Goal: Information Seeking & Learning: Learn about a topic

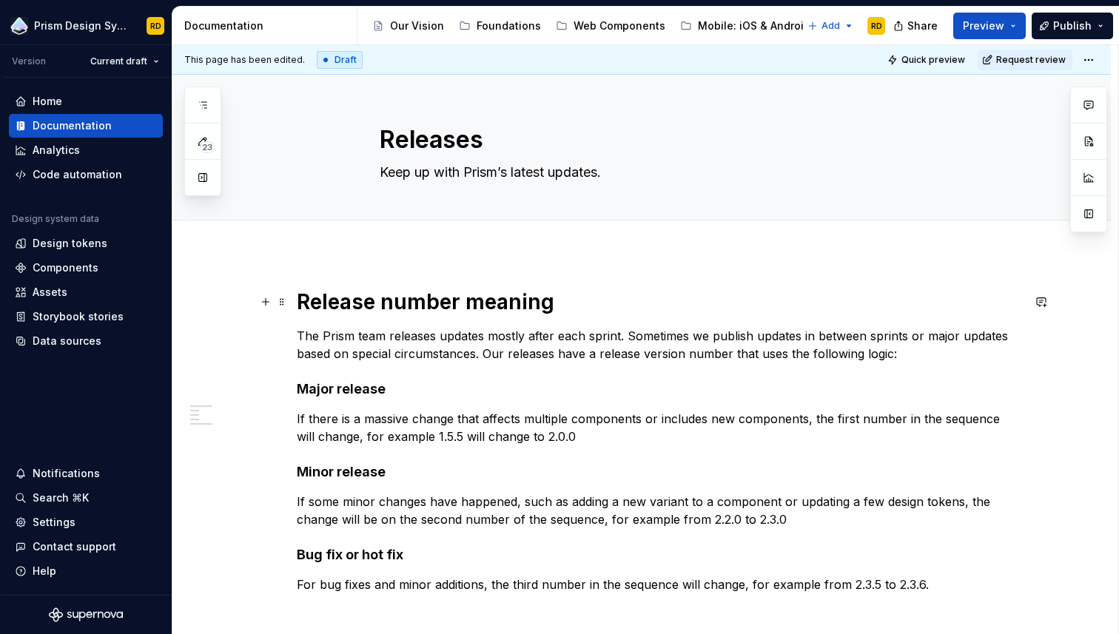
click at [499, 306] on h1 "Release number meaning" at bounding box center [659, 302] width 725 height 27
type textarea "*"
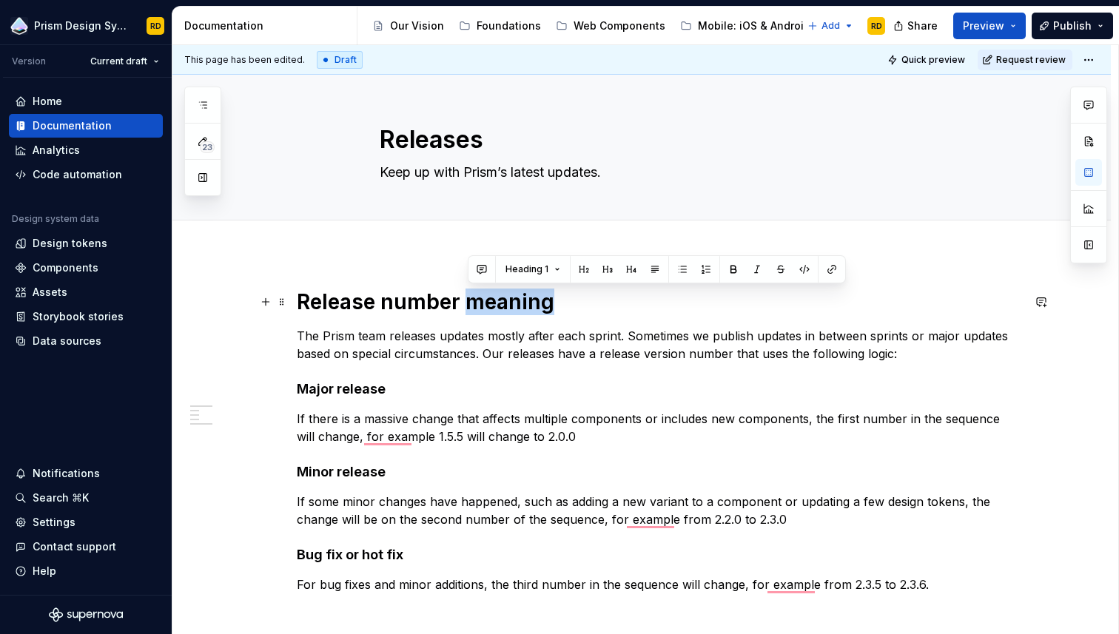
drag, startPoint x: 555, startPoint y: 305, endPoint x: 473, endPoint y: 302, distance: 82.2
click at [473, 302] on h1 "Release number meaning" at bounding box center [659, 302] width 725 height 27
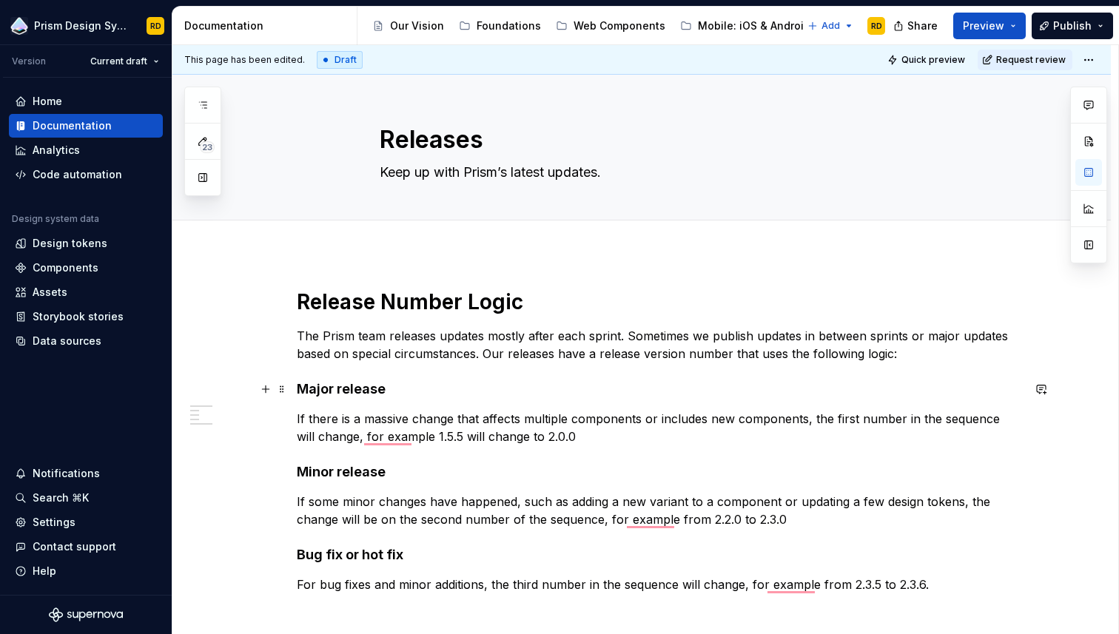
click at [347, 392] on h4 "Major release" at bounding box center [659, 389] width 725 height 18
click at [346, 471] on h4 "Minor release" at bounding box center [659, 472] width 725 height 18
click at [335, 557] on h4 "Bug fix or hot fix" at bounding box center [659, 555] width 725 height 18
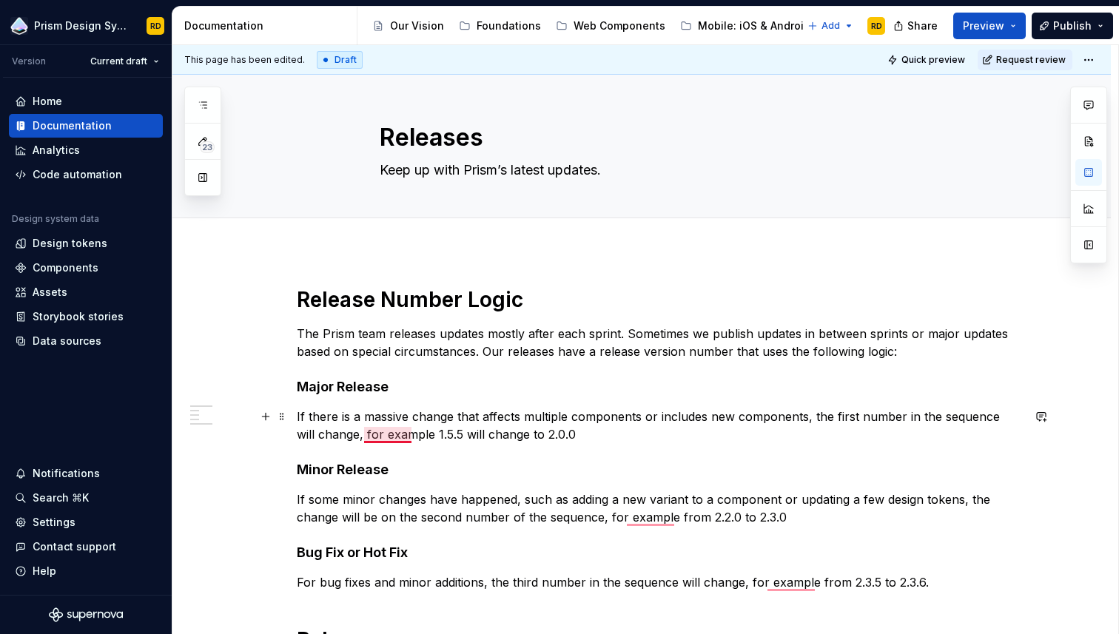
click at [392, 435] on p "If there is a massive change that affects multiple components or includes new c…" at bounding box center [659, 426] width 725 height 36
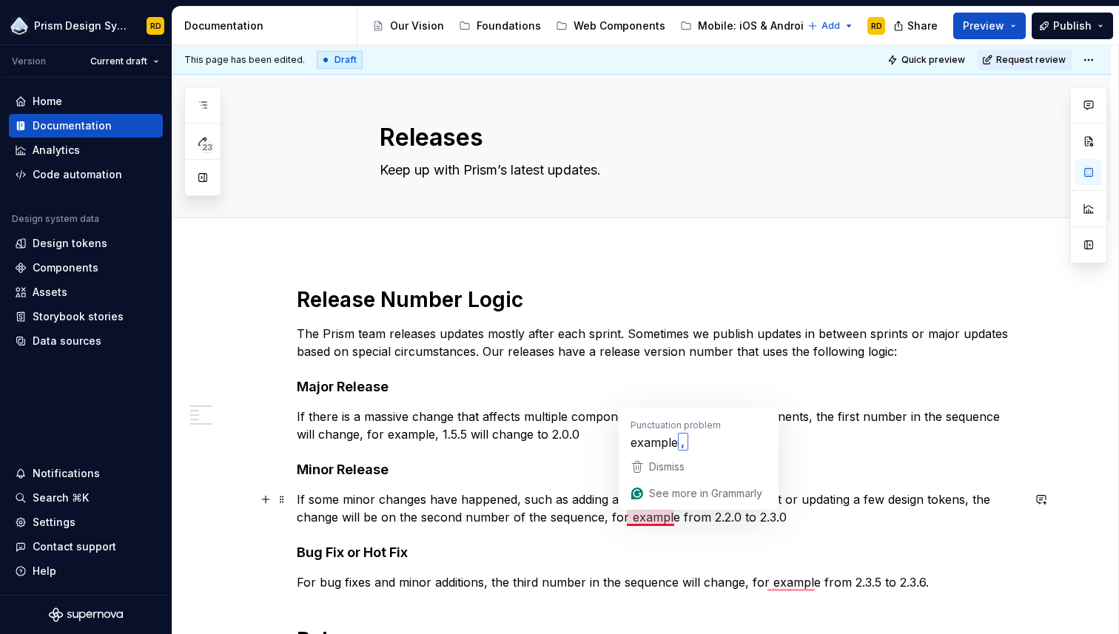
click at [647, 517] on p "If some minor changes have happened, such as adding a new variant to a componen…" at bounding box center [659, 509] width 725 height 36
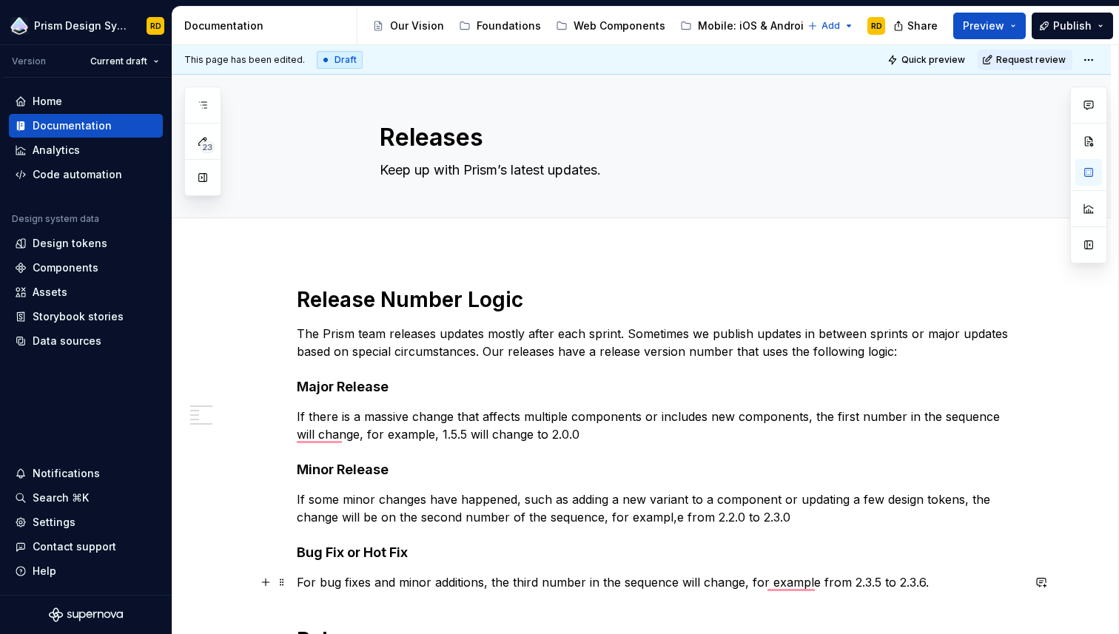
click at [791, 585] on p "For bug fixes and minor additions, the third number in the sequence will change…" at bounding box center [659, 583] width 725 height 18
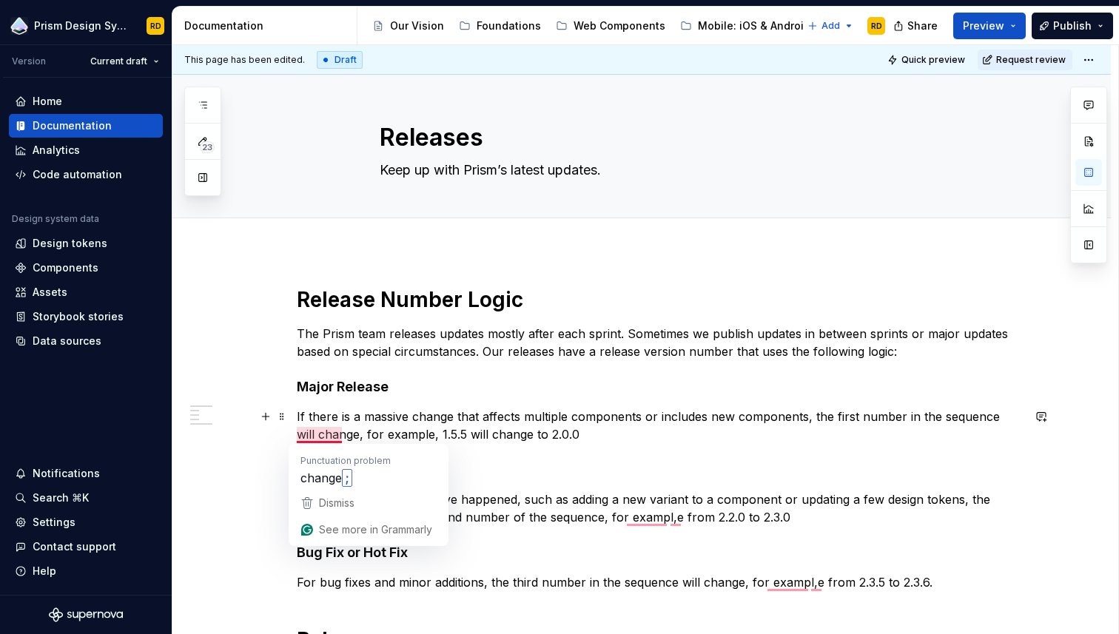
click at [326, 434] on p "If there is a massive change that affects multiple components or includes new c…" at bounding box center [659, 426] width 725 height 36
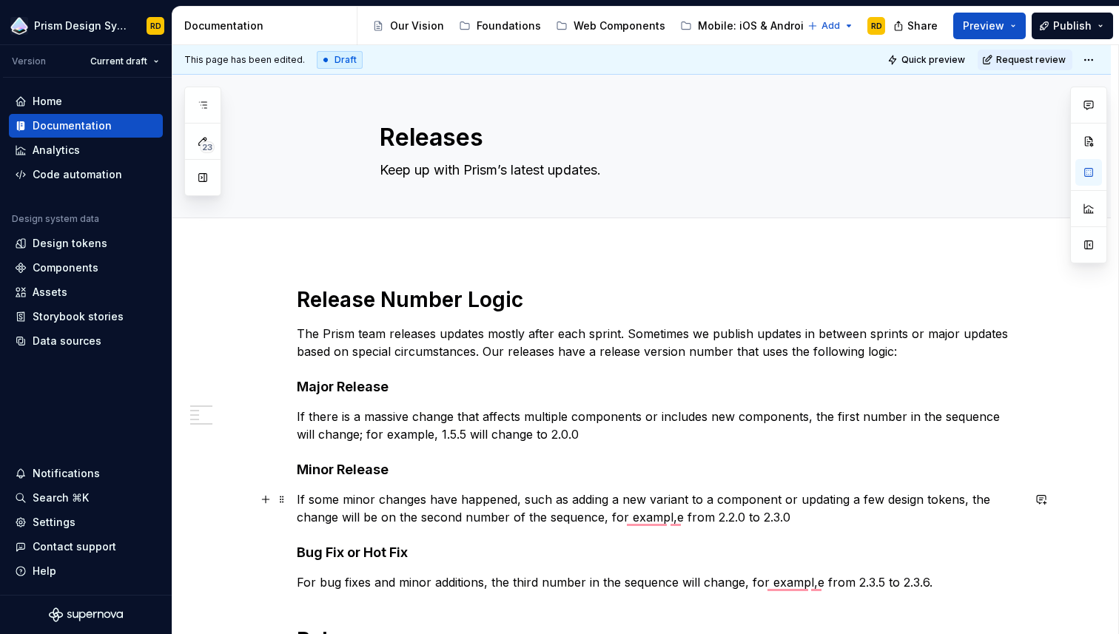
click at [651, 525] on p "If some minor changes have happened, such as adding a new variant to a componen…" at bounding box center [659, 509] width 725 height 36
click at [653, 518] on p "If some minor changes have happened, such as adding a new variant to a componen…" at bounding box center [659, 509] width 725 height 36
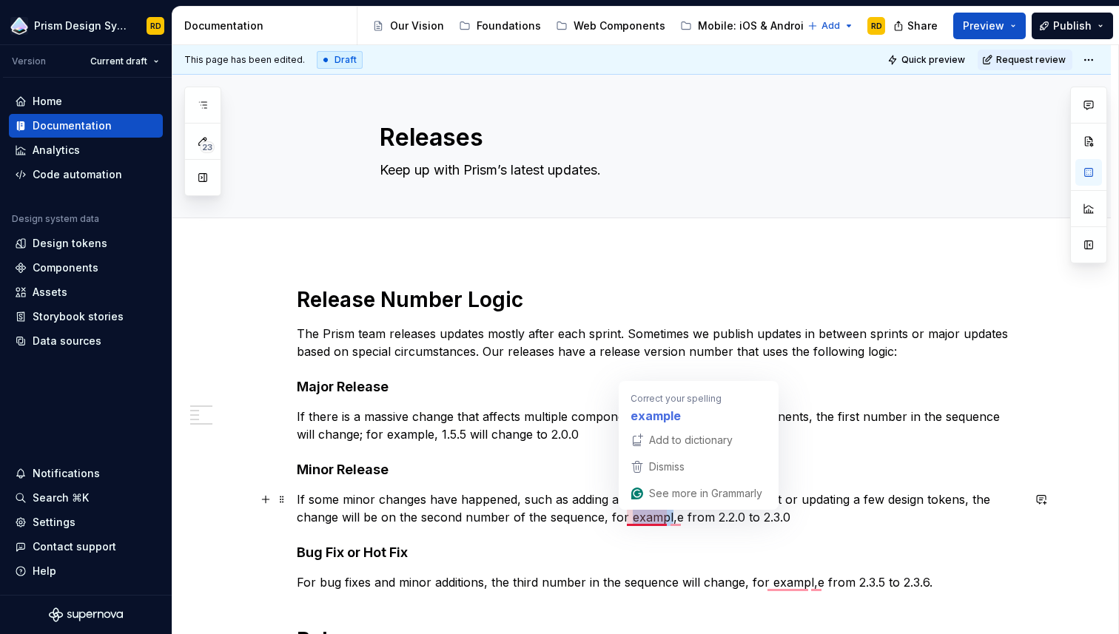
click at [653, 518] on p "If some minor changes have happened, such as adding a new variant to a componen…" at bounding box center [659, 509] width 725 height 36
drag, startPoint x: 682, startPoint y: 521, endPoint x: 635, endPoint y: 519, distance: 47.4
click at [635, 519] on p "If some minor changes have happened, such as adding a new variant to a componen…" at bounding box center [659, 509] width 725 height 36
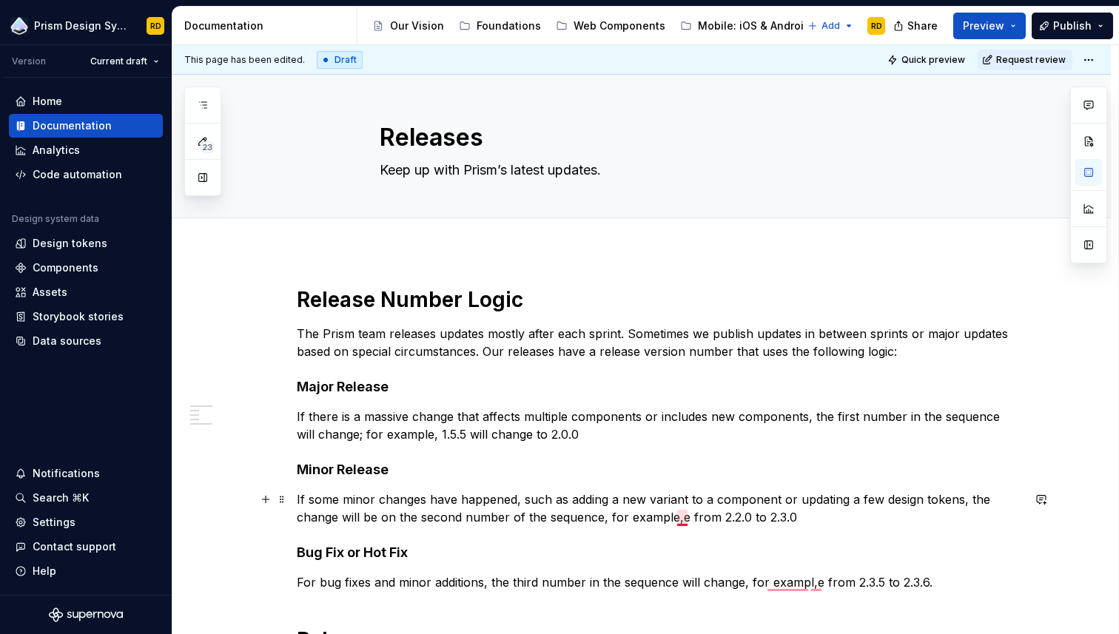
click at [688, 520] on p "If some minor changes have happened, such as adding a new variant to a componen…" at bounding box center [659, 509] width 725 height 36
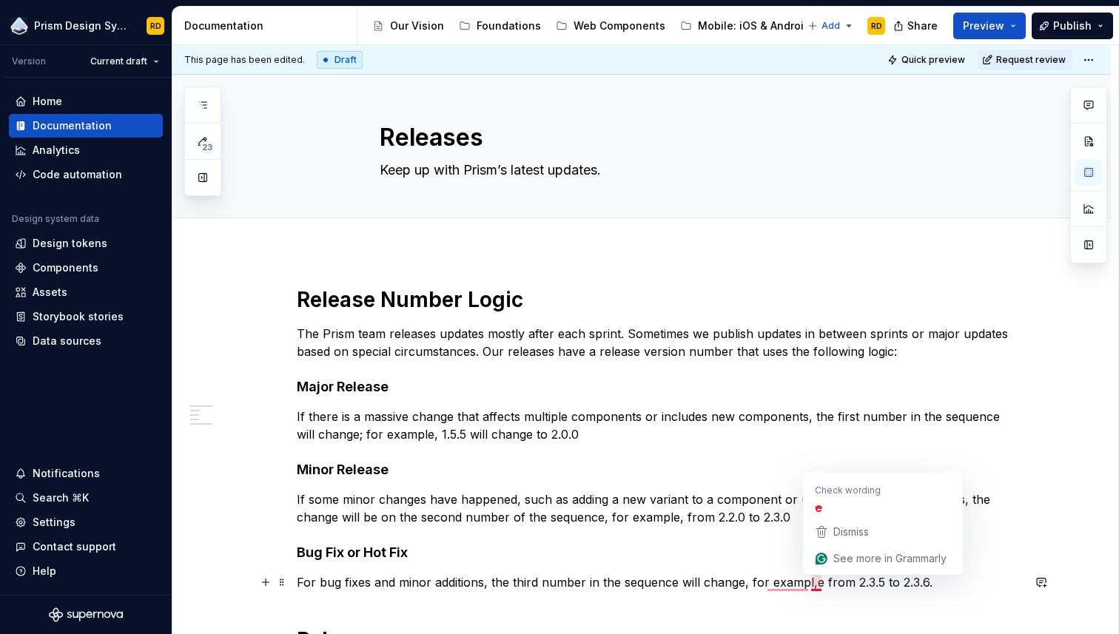
click at [819, 585] on p "For bug fixes and minor additions, the third number in the sequence will change…" at bounding box center [659, 583] width 725 height 18
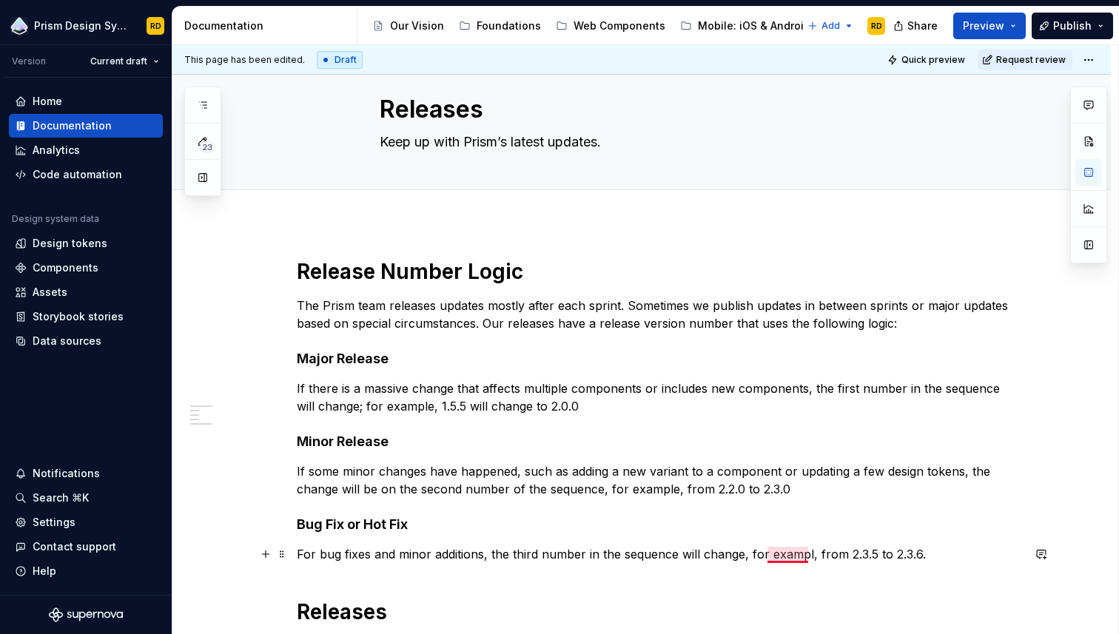
click at [811, 555] on p "For bug fixes and minor additions, the third number in the sequence will change…" at bounding box center [659, 554] width 725 height 18
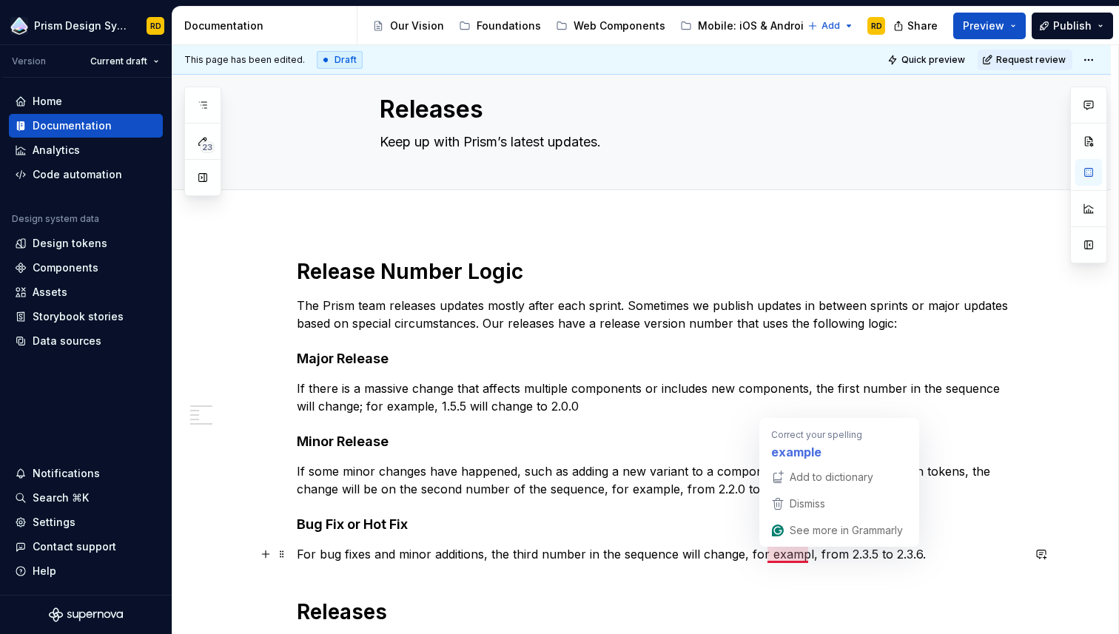
click at [790, 559] on p "For bug fixes and minor additions, the third number in the sequence will change…" at bounding box center [659, 554] width 725 height 18
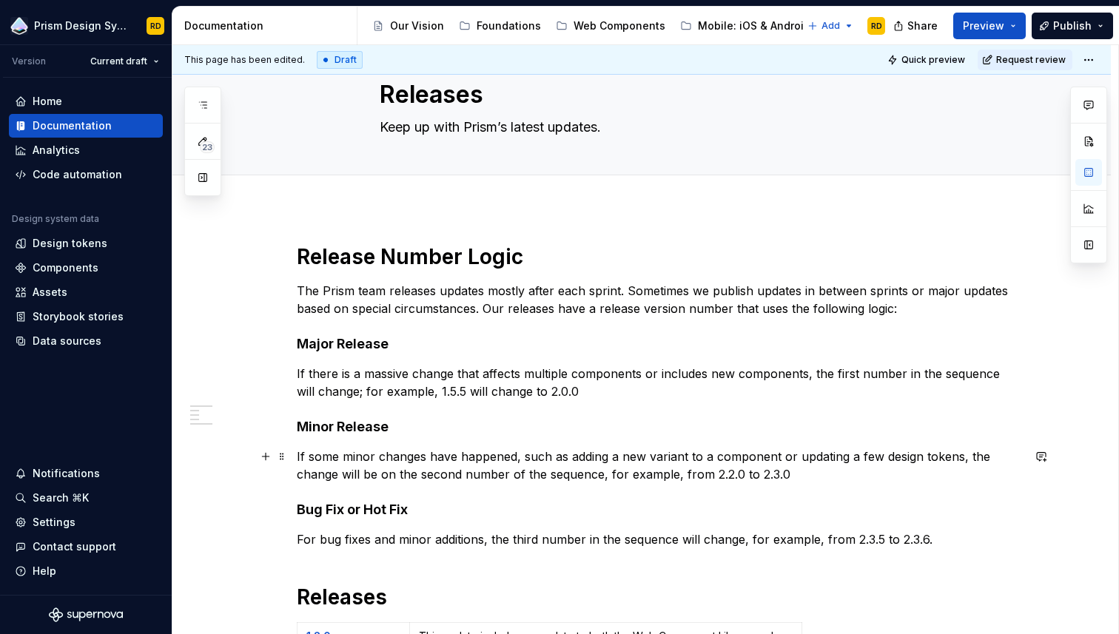
scroll to position [47, 0]
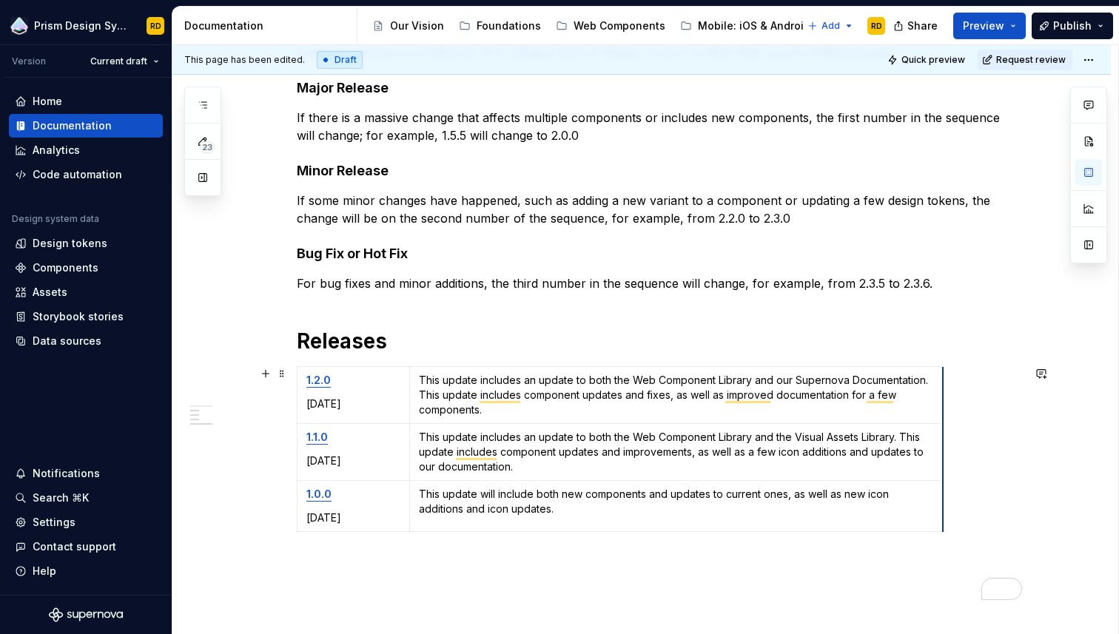
drag, startPoint x: 804, startPoint y: 394, endPoint x: 945, endPoint y: 394, distance: 141.4
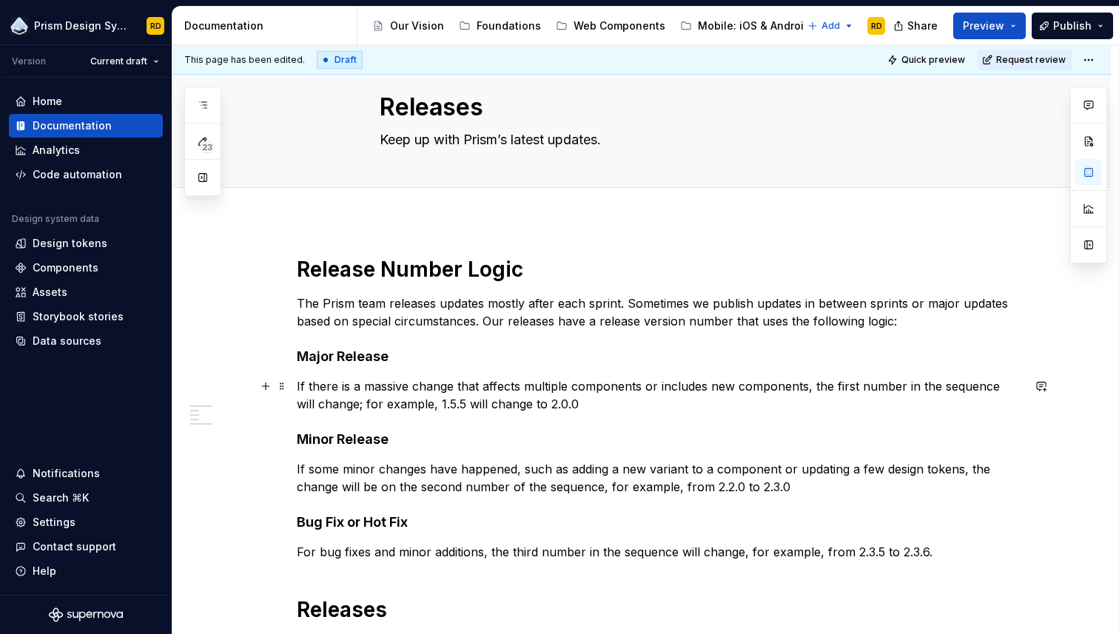
click at [658, 389] on p "If there is a massive change that affects multiple components or includes new c…" at bounding box center [659, 395] width 725 height 36
click at [326, 468] on p "If some minor changes have happened, such as adding a new variant to a componen…" at bounding box center [659, 478] width 725 height 36
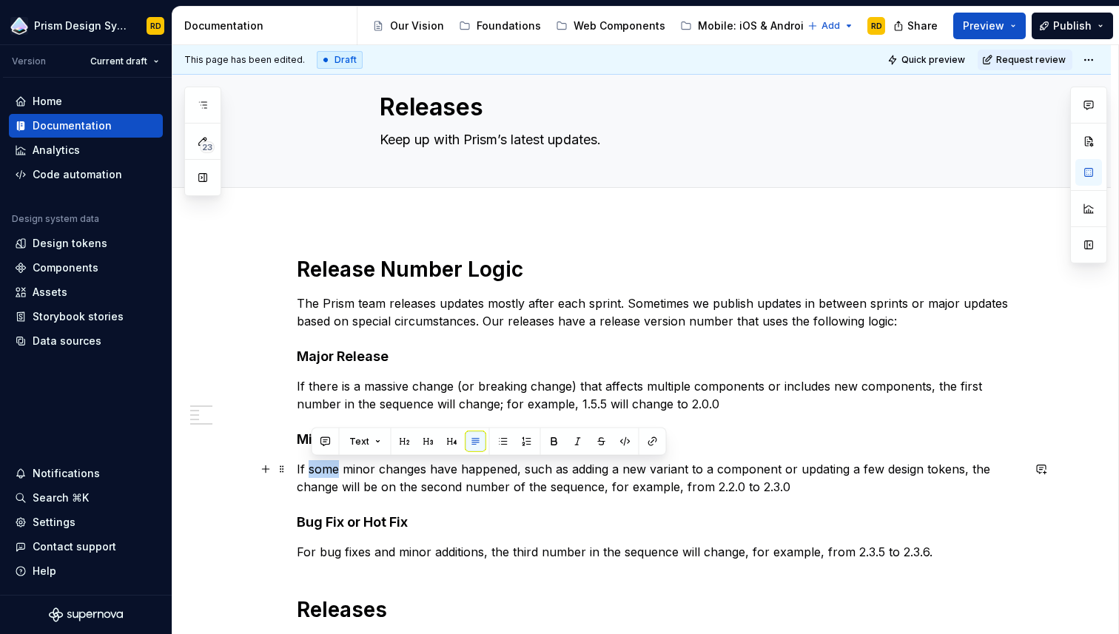
click at [326, 468] on p "If some minor changes have happened, such as adding a new variant to a componen…" at bounding box center [659, 478] width 725 height 36
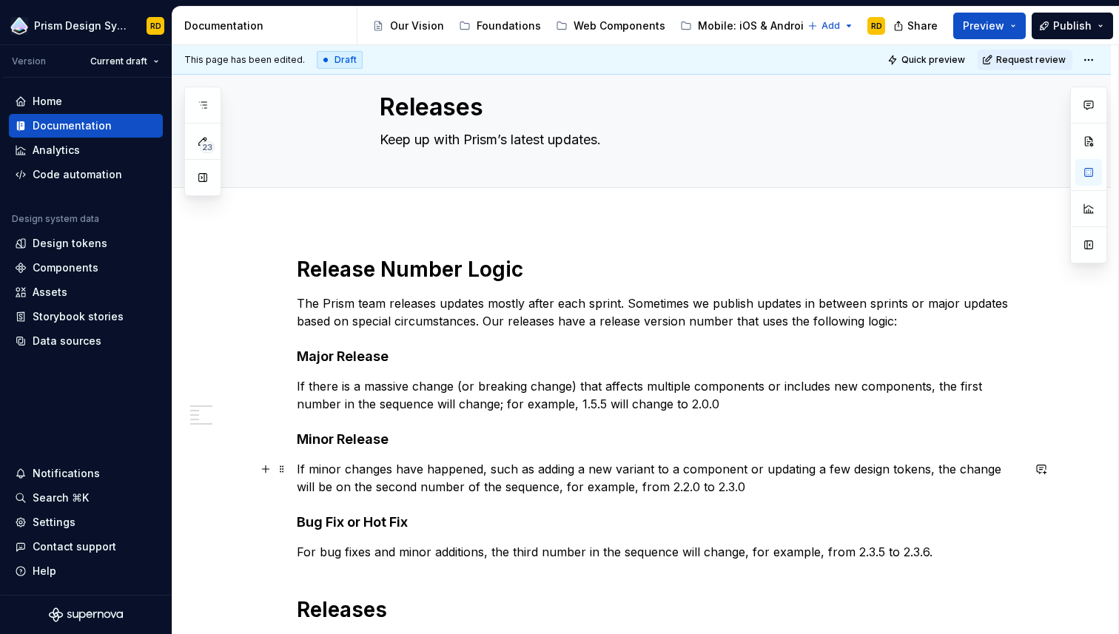
click at [616, 471] on p "If minor changes have happened, such as adding a new variant to a component or …" at bounding box center [659, 478] width 725 height 36
click at [487, 471] on p "If minor changes have happened, such as adding a new component, variant to a co…" at bounding box center [659, 478] width 725 height 36
click at [725, 471] on p "If minor changes have happened such as adding a new component, variant to a com…" at bounding box center [659, 478] width 725 height 36
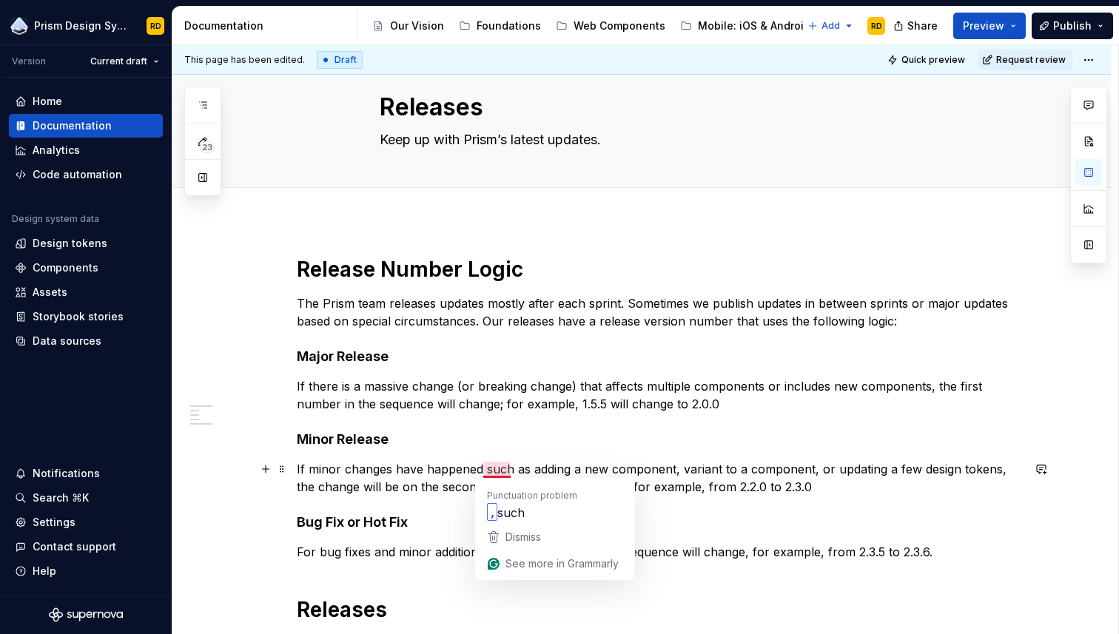
click at [502, 472] on p "If minor changes have happened such as adding a new component, variant to a com…" at bounding box center [659, 478] width 725 height 36
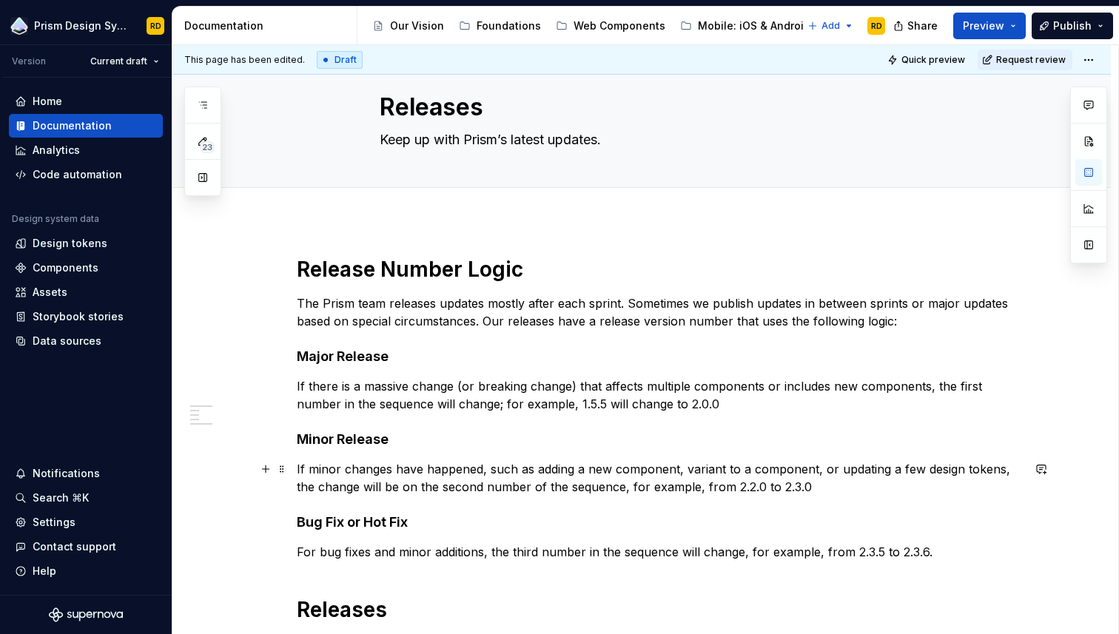
click at [833, 483] on p "If minor changes have happened, such as adding a new component, variant to a co…" at bounding box center [659, 478] width 725 height 36
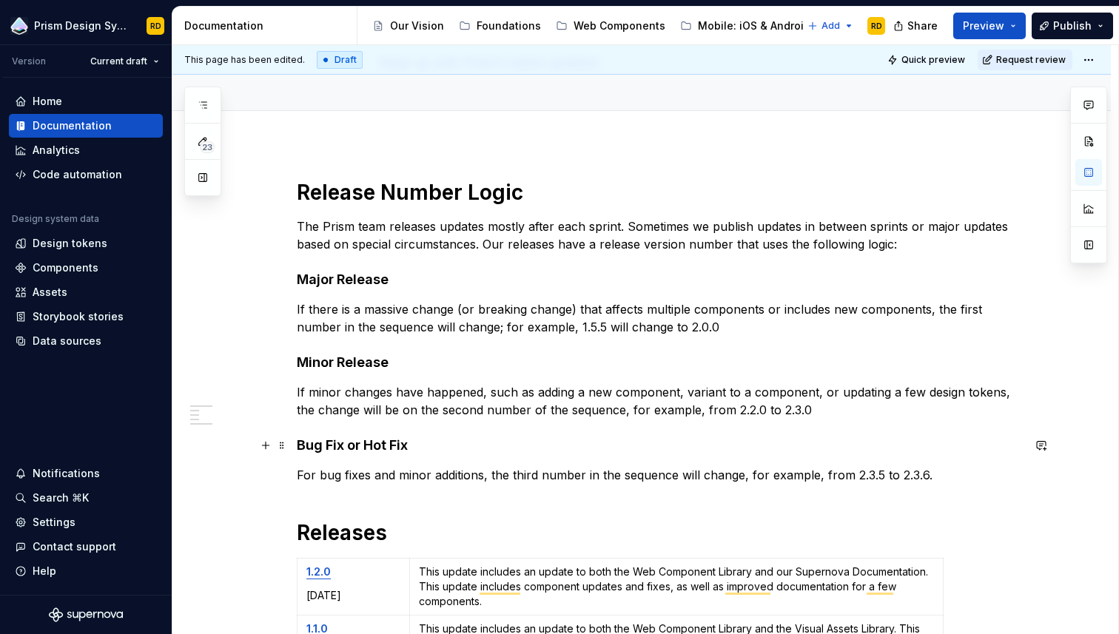
scroll to position [114, 0]
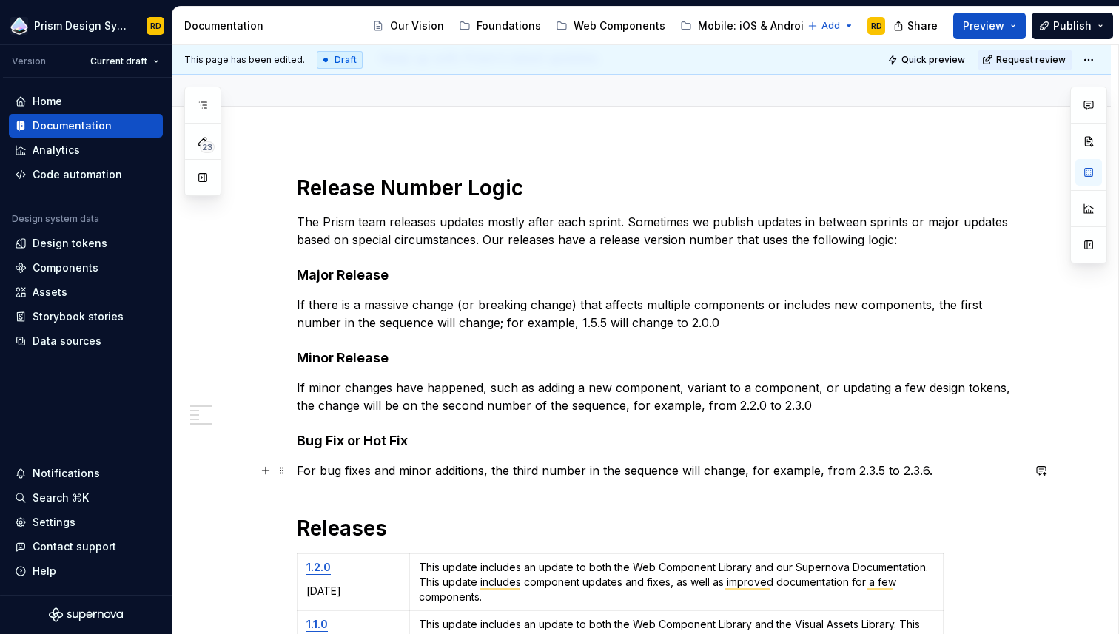
click at [721, 471] on p "For bug fixes and minor additions, the third number in the sequence will change…" at bounding box center [659, 471] width 725 height 18
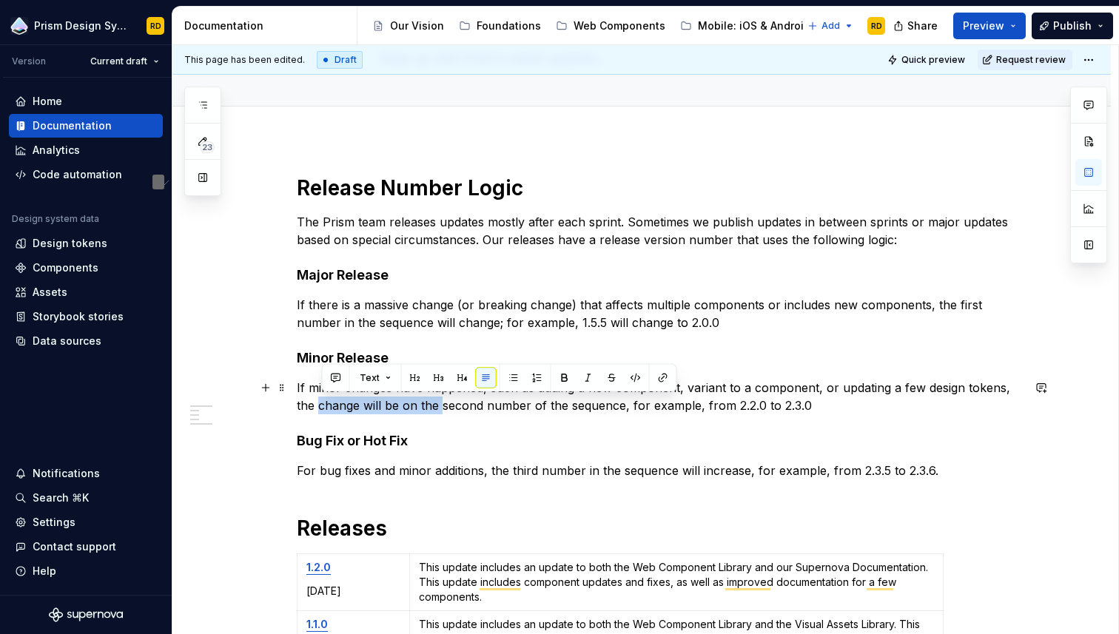
drag, startPoint x: 446, startPoint y: 407, endPoint x: 320, endPoint y: 404, distance: 125.1
click at [320, 404] on p "If minor changes have happened, such as adding a new component, variant to a co…" at bounding box center [659, 397] width 725 height 36
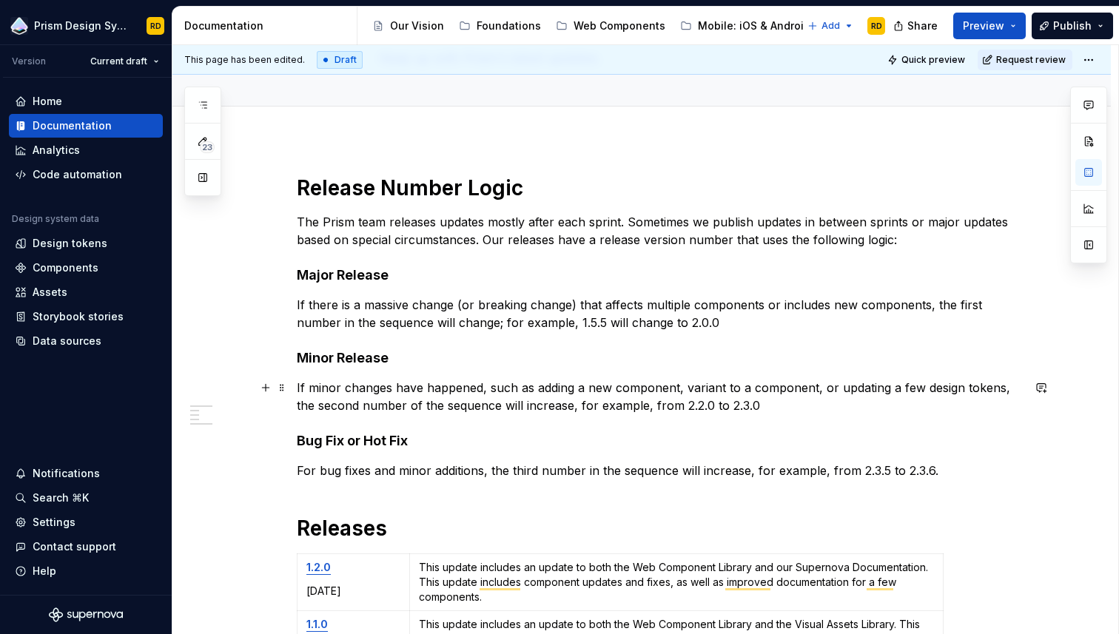
click at [657, 406] on p "If minor changes have happened, such as adding a new component, variant to a co…" at bounding box center [659, 397] width 725 height 36
click at [696, 406] on p "If minor changes have happened, such as adding a new component, variant to a co…" at bounding box center [659, 397] width 725 height 36
click at [422, 406] on p "If minor changes have happened, such as adding a new component, variant to a co…" at bounding box center [659, 397] width 725 height 36
click at [471, 320] on p "If there is a massive change (or breaking change) that affects multiple compone…" at bounding box center [659, 314] width 725 height 36
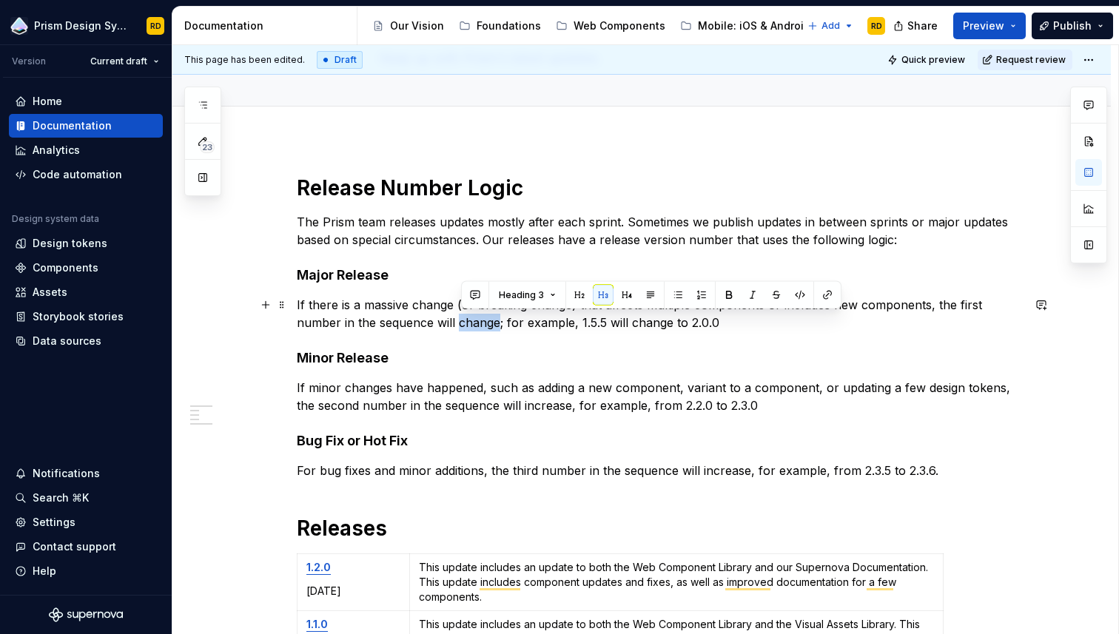
click at [471, 320] on p "If there is a massive change (or breaking change) that affects multiple compone…" at bounding box center [659, 314] width 725 height 36
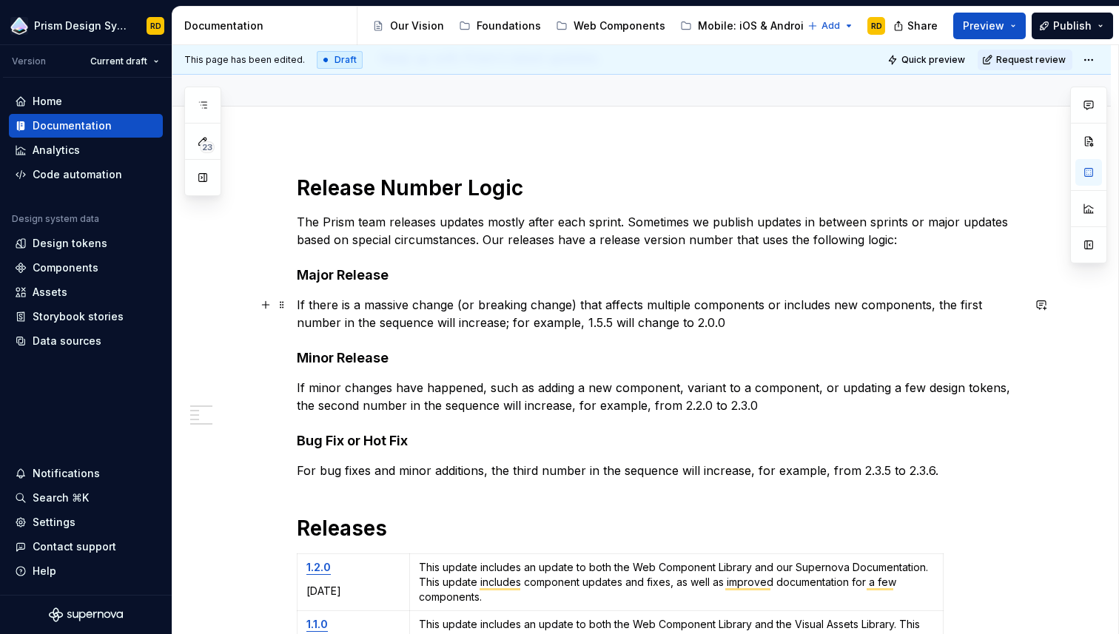
click at [766, 320] on p "If there is a massive change (or breaking change) that affects multiple compone…" at bounding box center [659, 314] width 725 height 36
click at [770, 406] on p "If minor changes have happened, such as adding a new component, variant to a co…" at bounding box center [659, 397] width 725 height 36
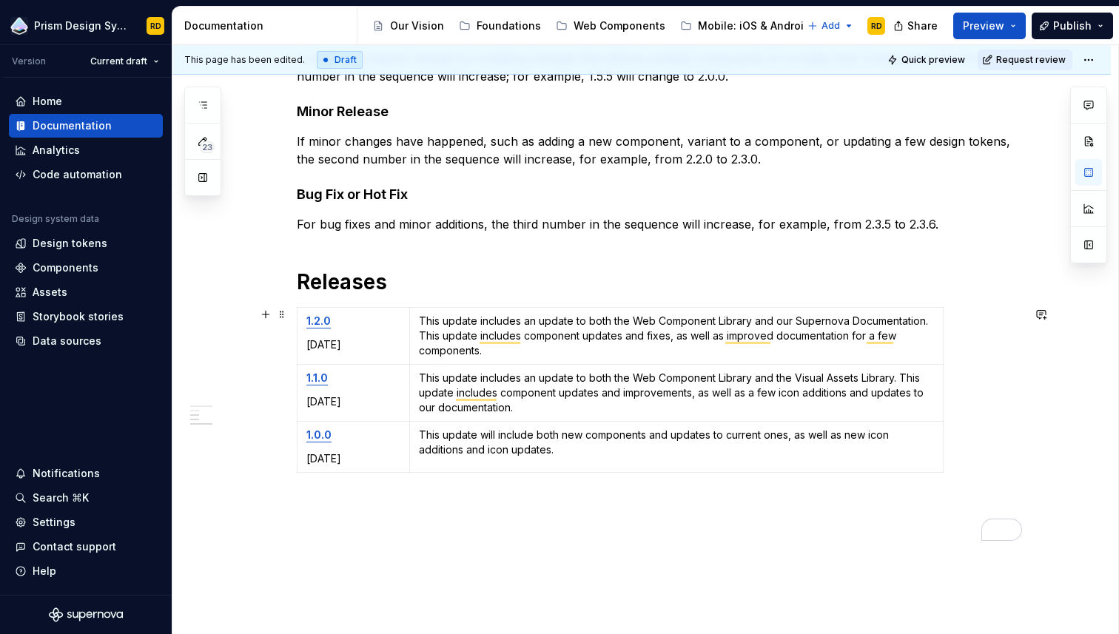
scroll to position [359, 0]
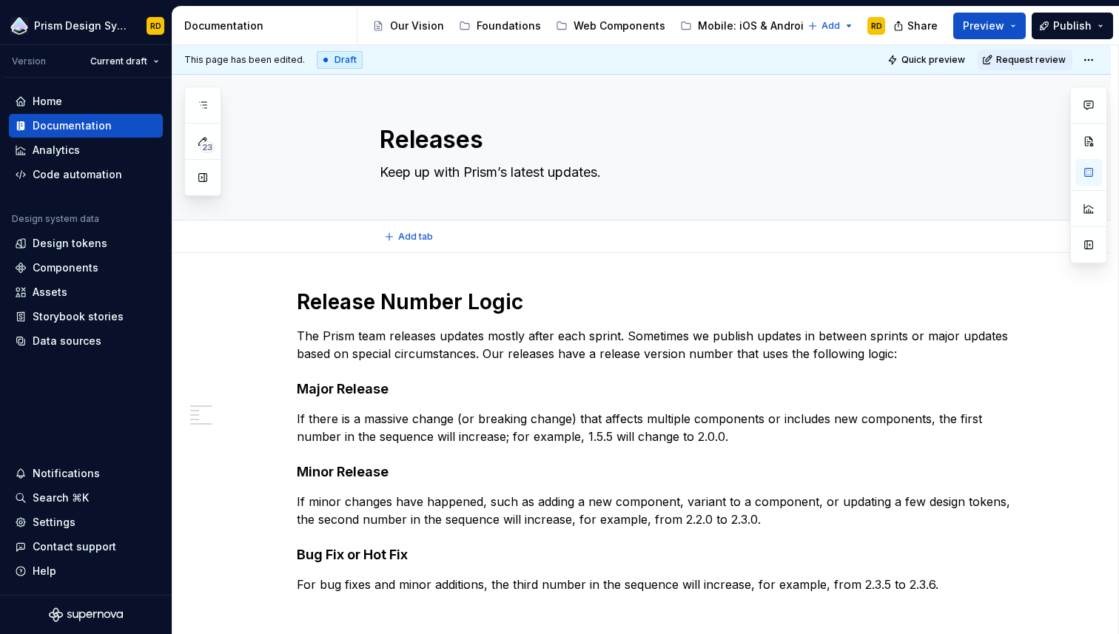
type textarea "*"
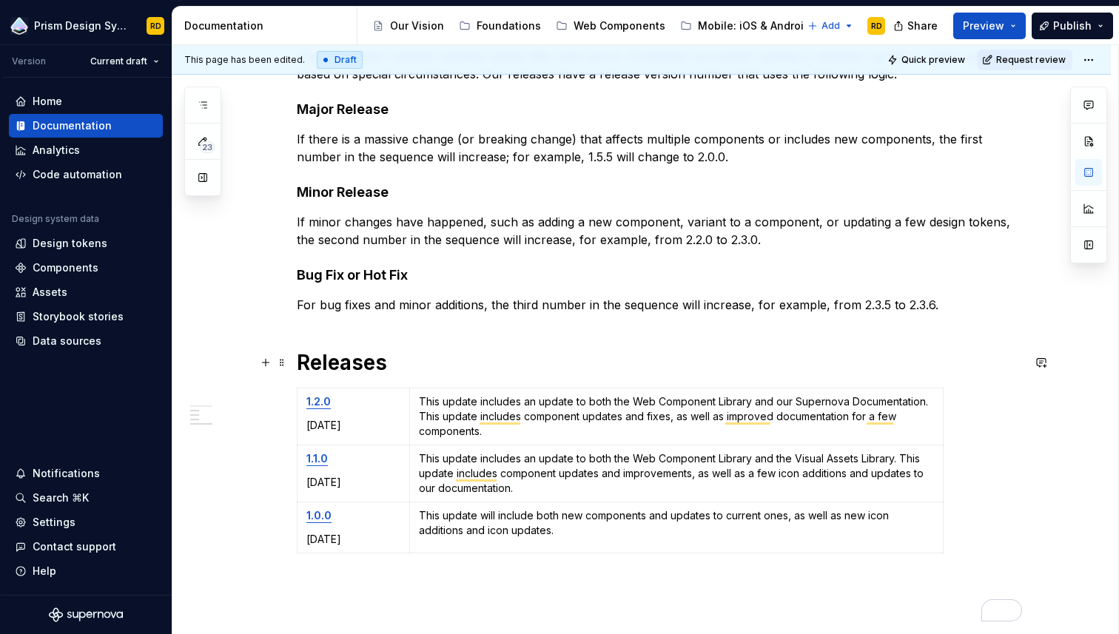
click at [474, 354] on h1 "Releases" at bounding box center [659, 362] width 725 height 27
click at [319, 404] on strong "1.2.0" at bounding box center [318, 401] width 24 height 13
click at [423, 372] on button "button" at bounding box center [433, 372] width 21 height 21
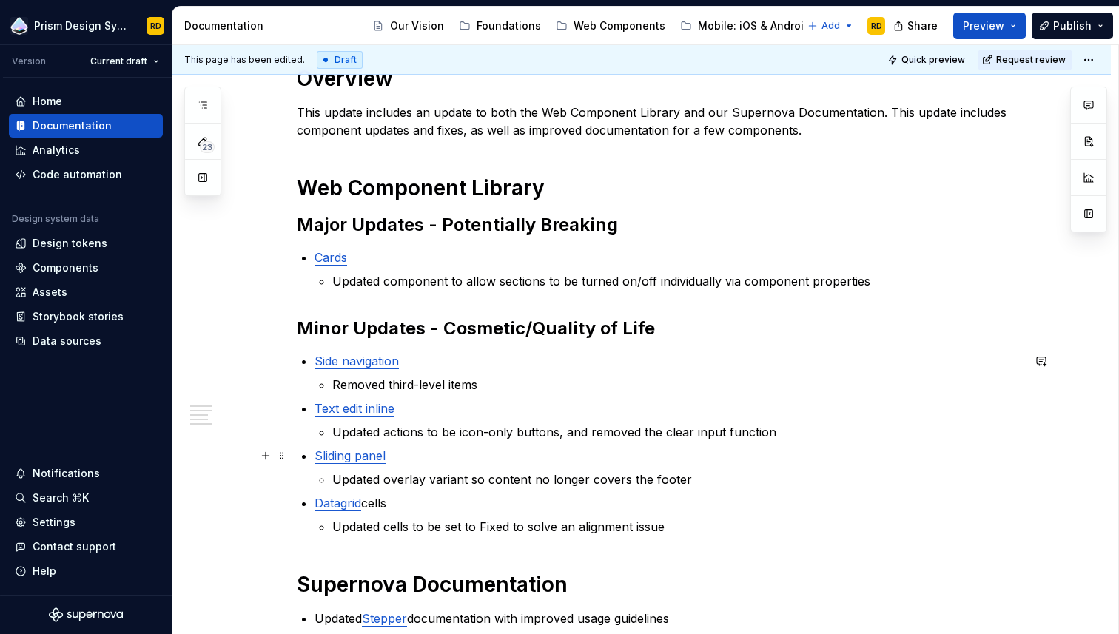
scroll to position [222, 0]
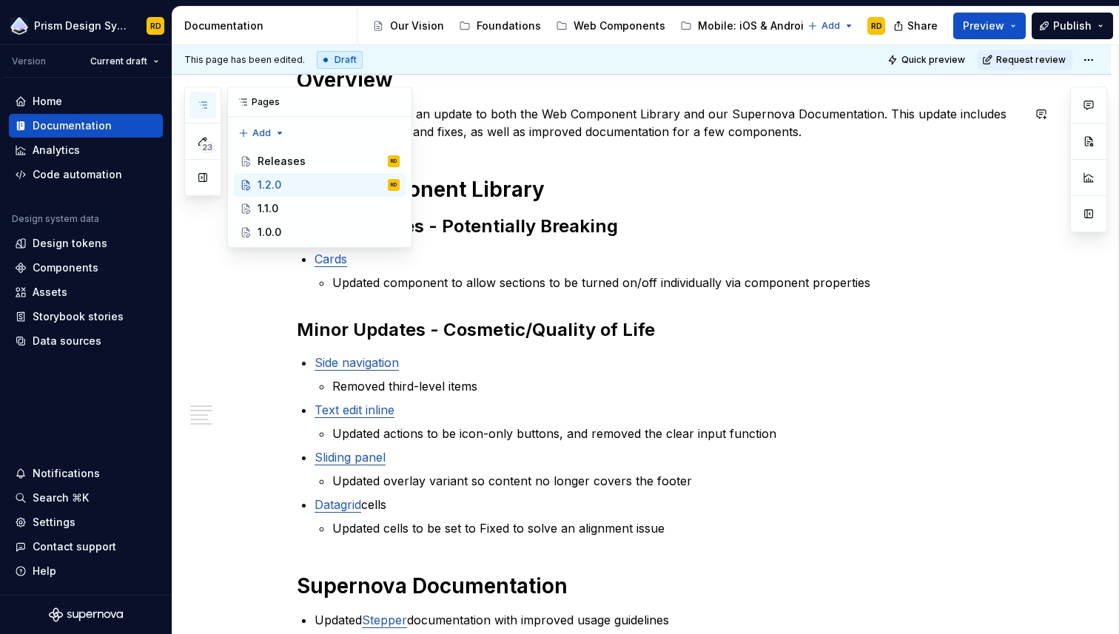
click at [202, 107] on icon "button" at bounding box center [203, 105] width 12 height 12
click at [268, 203] on div "1.1.0" at bounding box center [268, 208] width 21 height 15
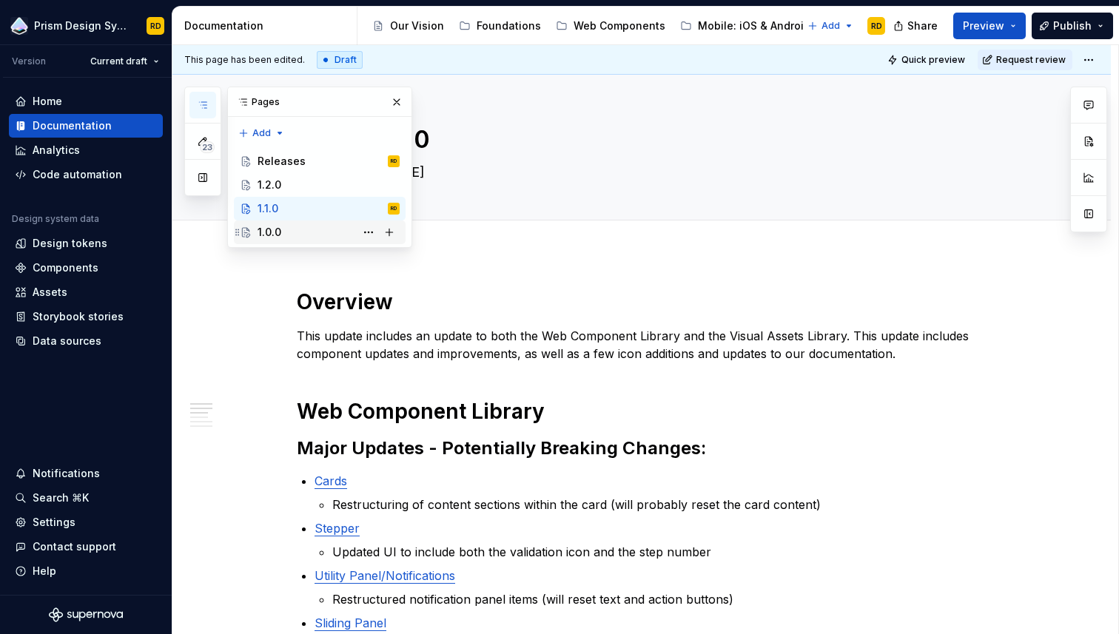
click at [301, 236] on div "1.0.0" at bounding box center [329, 232] width 142 height 21
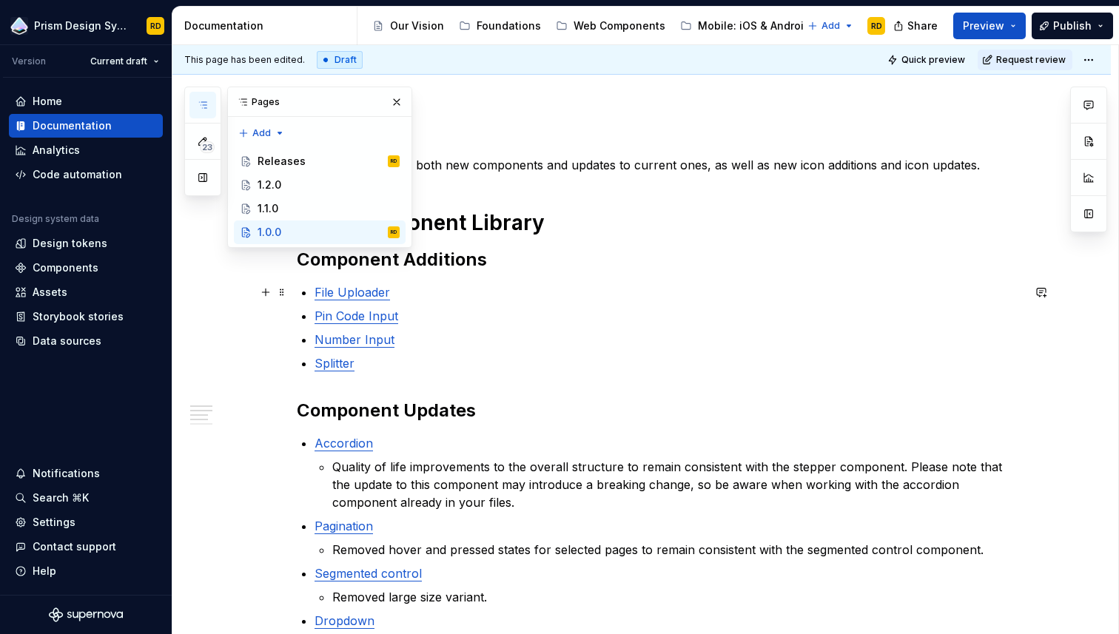
scroll to position [189, 0]
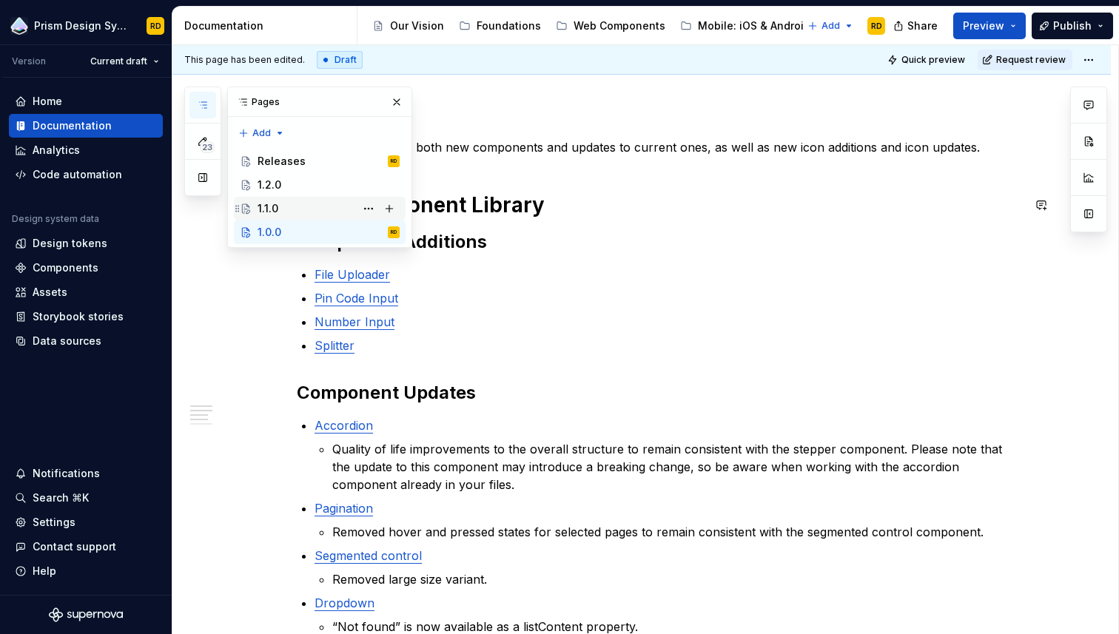
click at [300, 206] on div "1.1.0" at bounding box center [329, 208] width 142 height 21
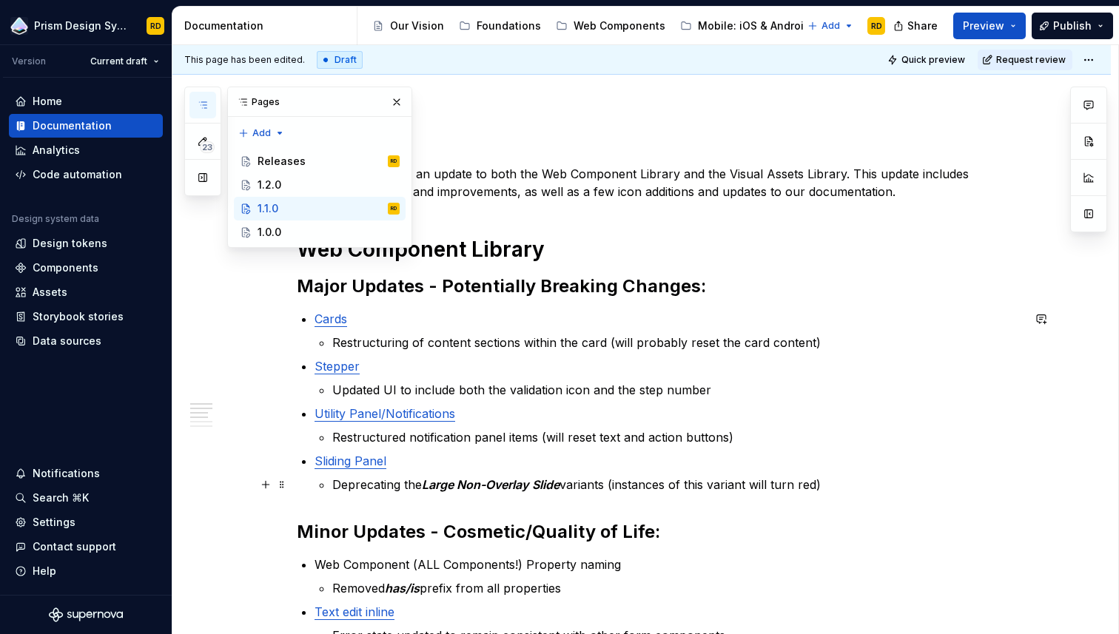
scroll to position [157, 0]
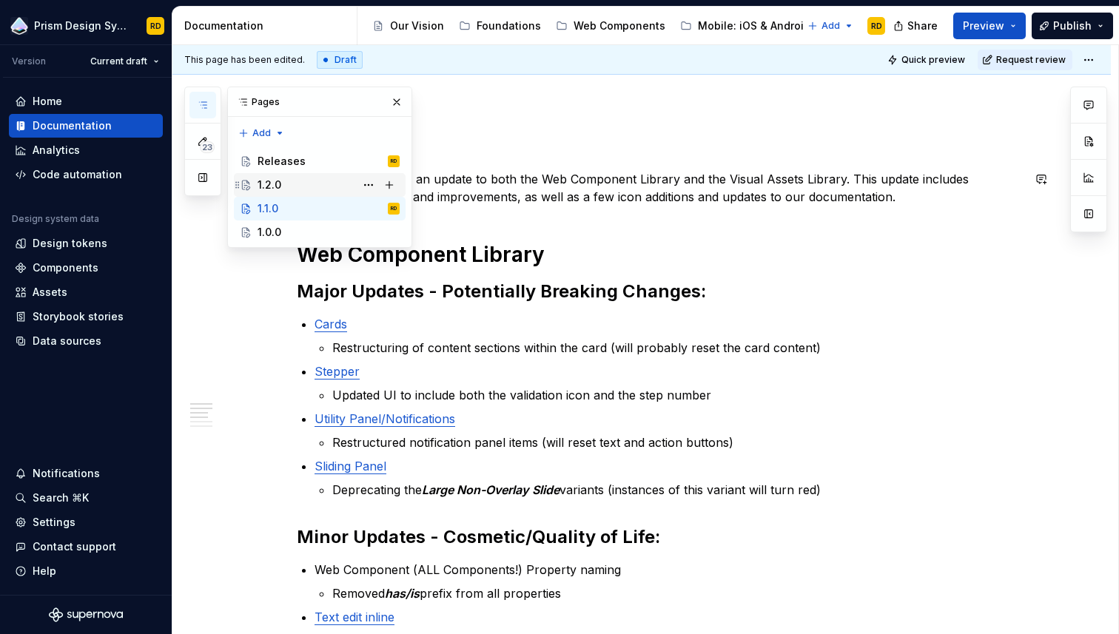
click at [277, 181] on div "1.2.0" at bounding box center [270, 185] width 24 height 15
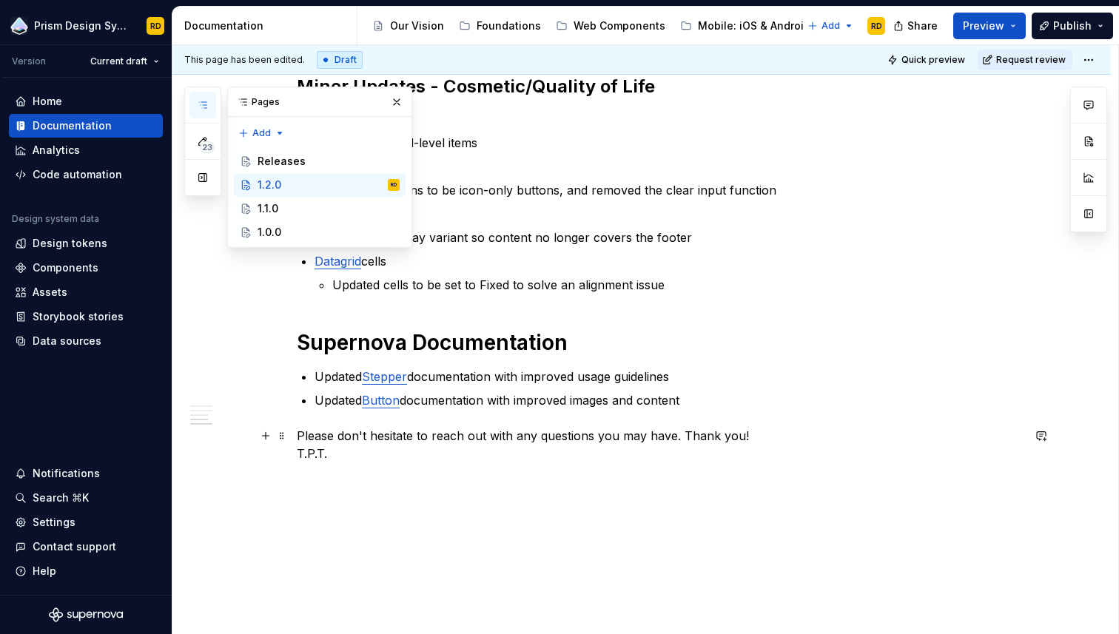
scroll to position [463, 0]
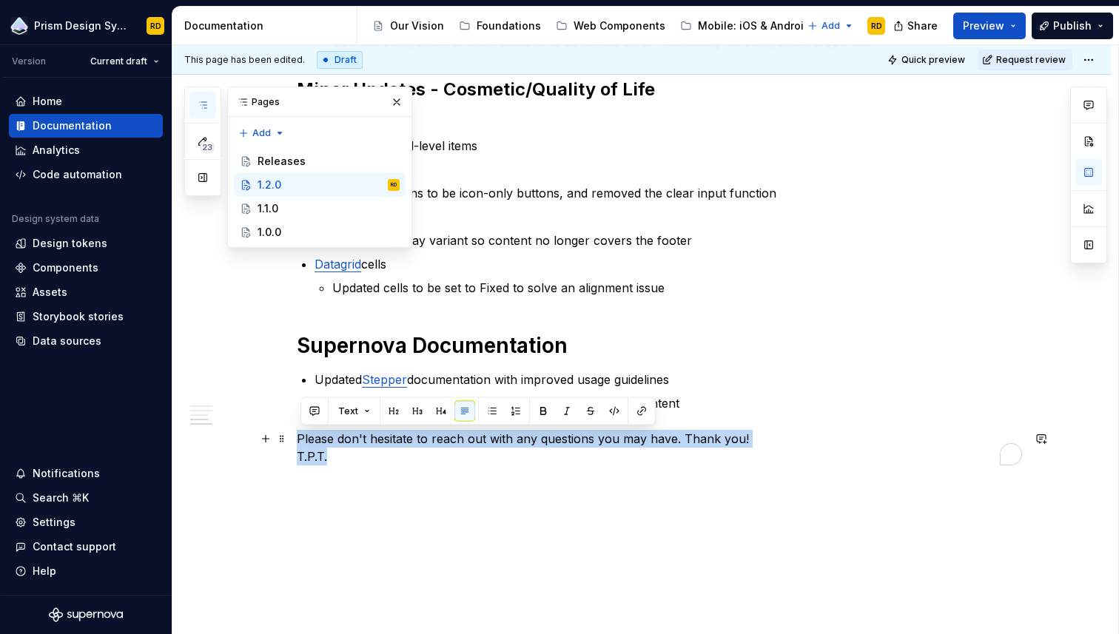
drag, startPoint x: 334, startPoint y: 455, endPoint x: 298, endPoint y: 440, distance: 39.2
click at [298, 440] on div "Overview This update includes an update to both the Web Component Library and o…" at bounding box center [641, 232] width 938 height 883
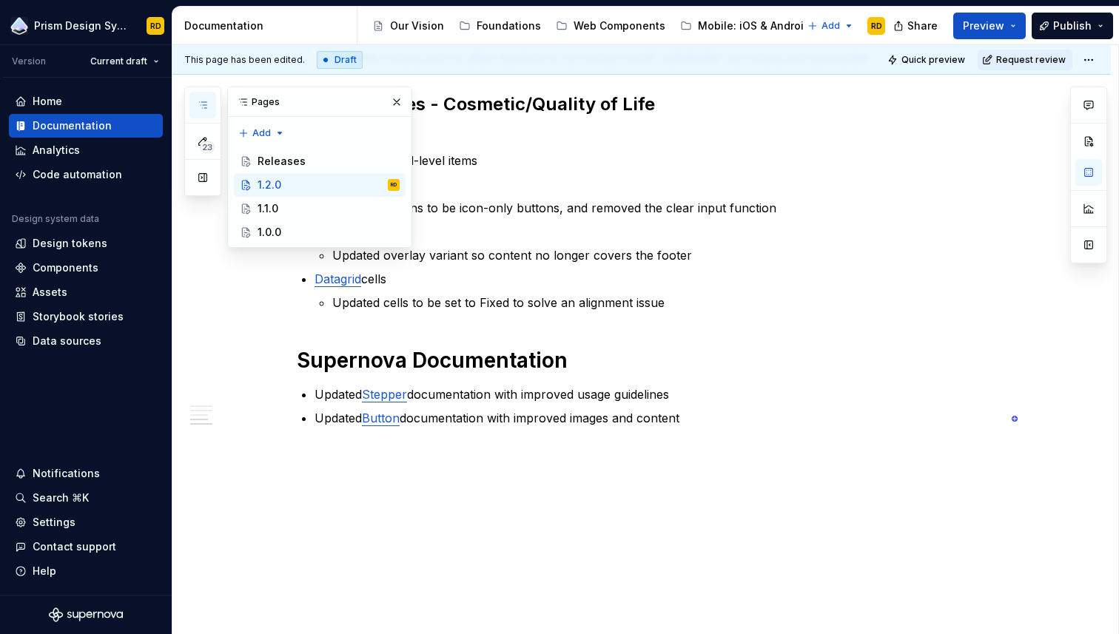
scroll to position [448, 0]
click at [276, 209] on div "1.1.0" at bounding box center [268, 208] width 21 height 15
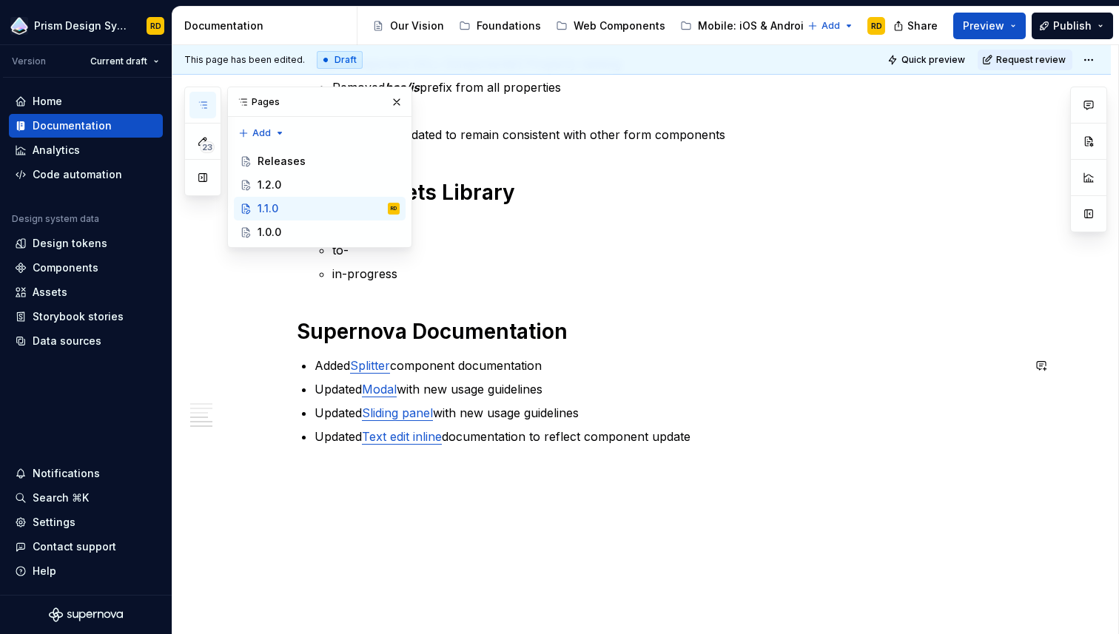
scroll to position [682, 0]
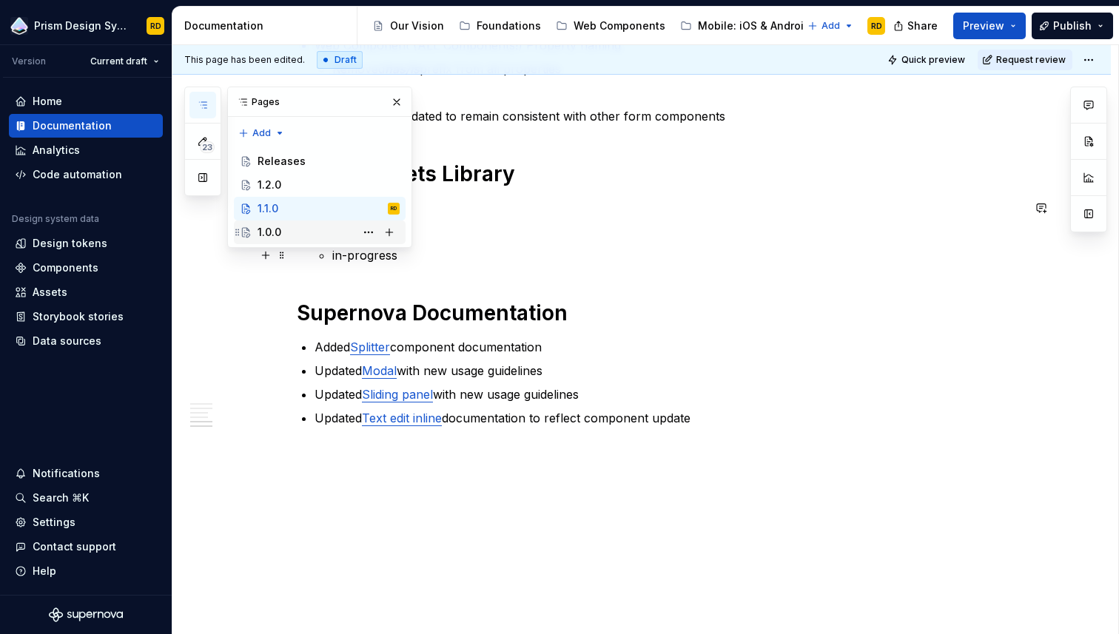
click at [295, 238] on div "1.0.0" at bounding box center [329, 232] width 142 height 21
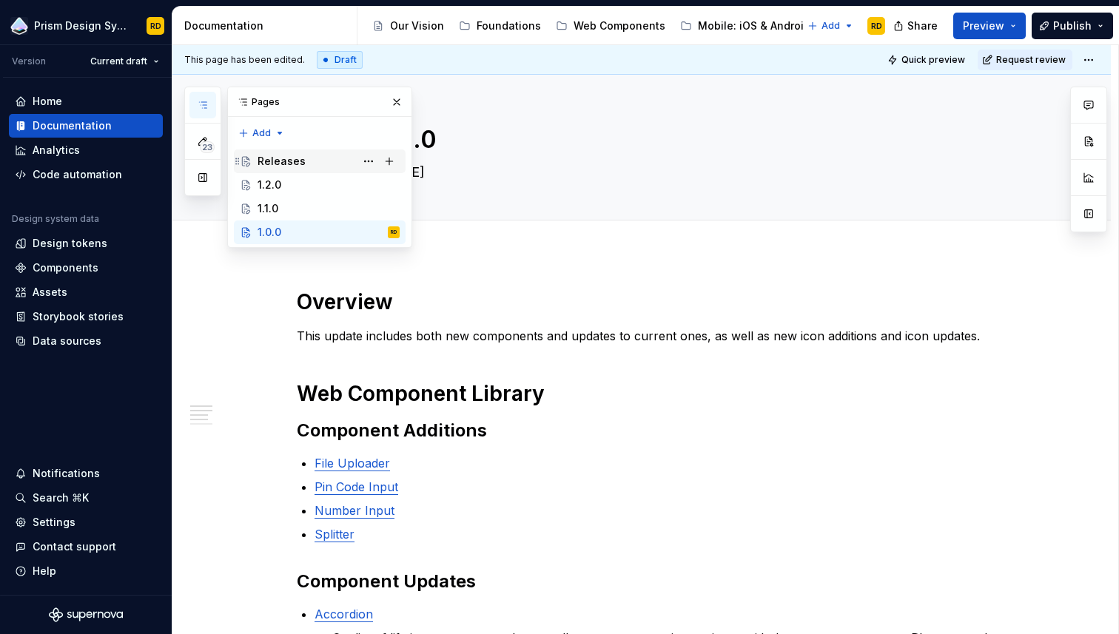
click at [277, 159] on div "Releases" at bounding box center [282, 161] width 48 height 15
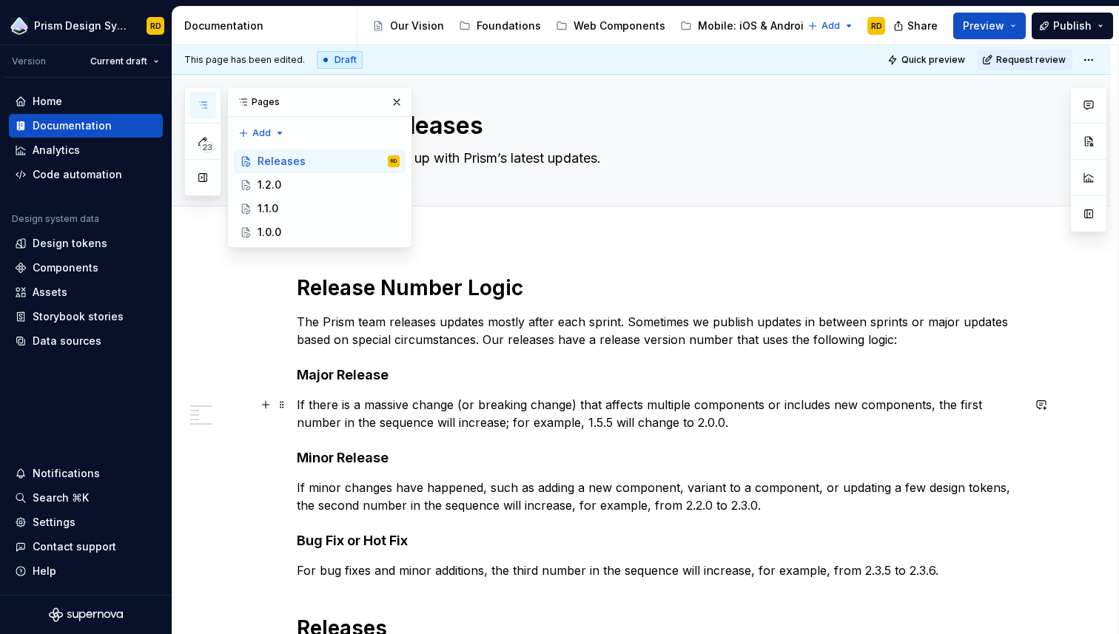
scroll to position [16, 0]
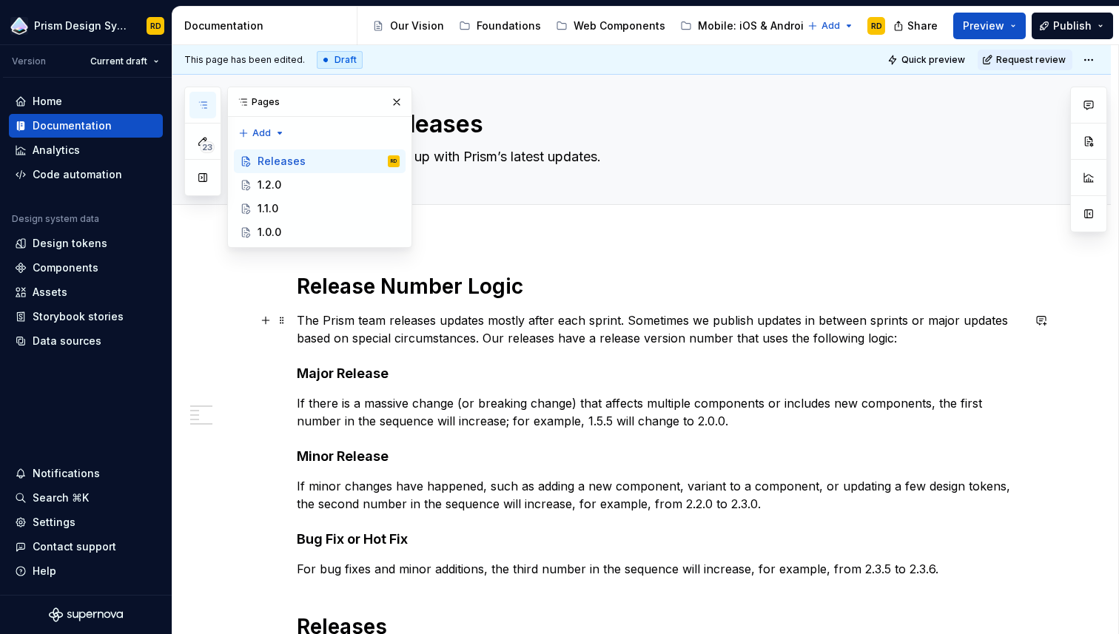
click at [502, 320] on p "The Prism team releases updates mostly after each sprint. Sometimes we publish …" at bounding box center [659, 330] width 725 height 36
type textarea "*"
click at [502, 320] on p "The Prism team releases updates mostly after each sprint. Sometimes we publish …" at bounding box center [659, 330] width 725 height 36
click at [383, 287] on h1 "Release Number Logic" at bounding box center [659, 286] width 725 height 27
click at [633, 295] on h1 "Release Version Number Logic" at bounding box center [659, 286] width 725 height 27
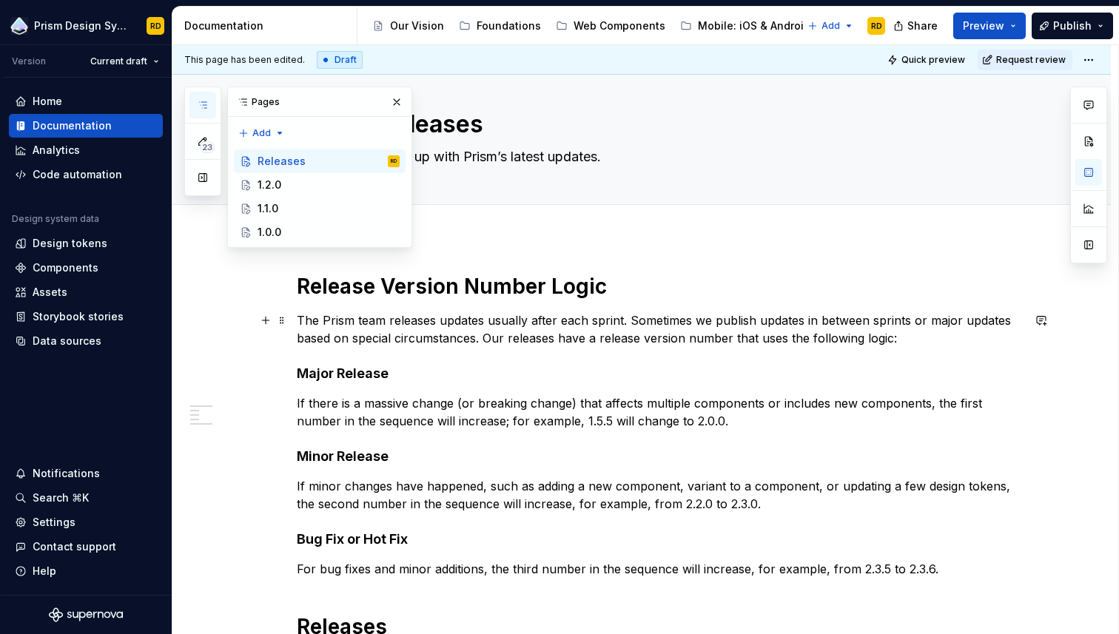
click at [899, 339] on p "The Prism team releases updates usually after each sprint. Sometimes we publish…" at bounding box center [659, 330] width 725 height 36
click at [718, 407] on p "If there is a massive change (or breaking change) that affects multiple compone…" at bounding box center [659, 412] width 725 height 36
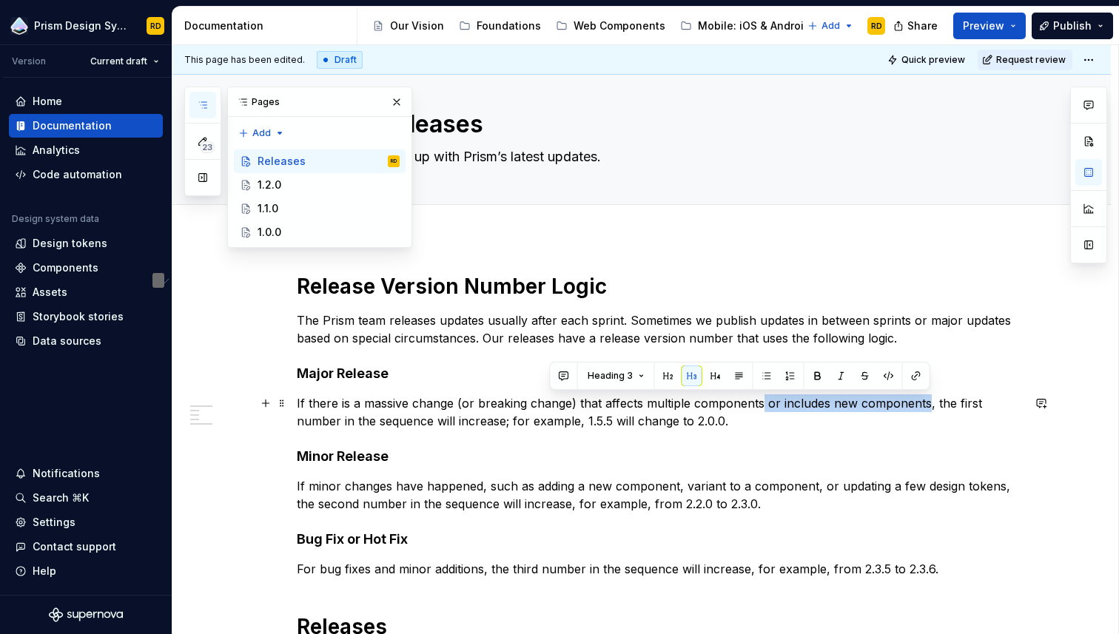
drag, startPoint x: 763, startPoint y: 406, endPoint x: 926, endPoint y: 400, distance: 162.9
click at [926, 400] on p "If there is a massive change (or breaking change) that affects multiple compone…" at bounding box center [659, 412] width 725 height 36
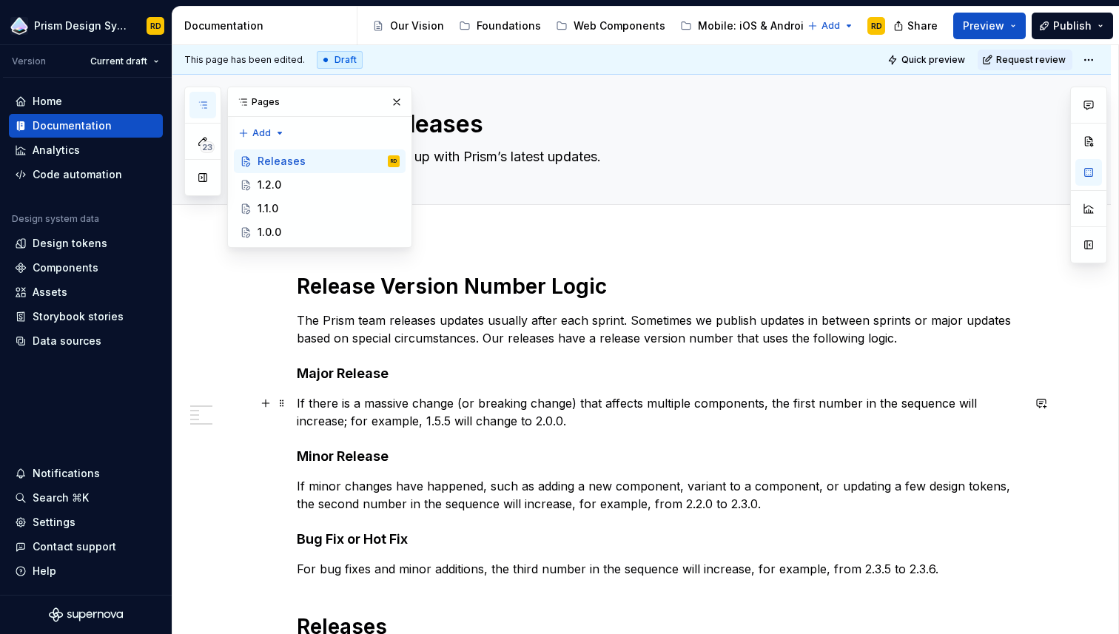
click at [607, 418] on p "If there is a massive change (or breaking change) that affects multiple compone…" at bounding box center [659, 412] width 725 height 36
click at [679, 487] on p "If minor changes have happened, such as adding a new component, variant to a co…" at bounding box center [659, 495] width 725 height 36
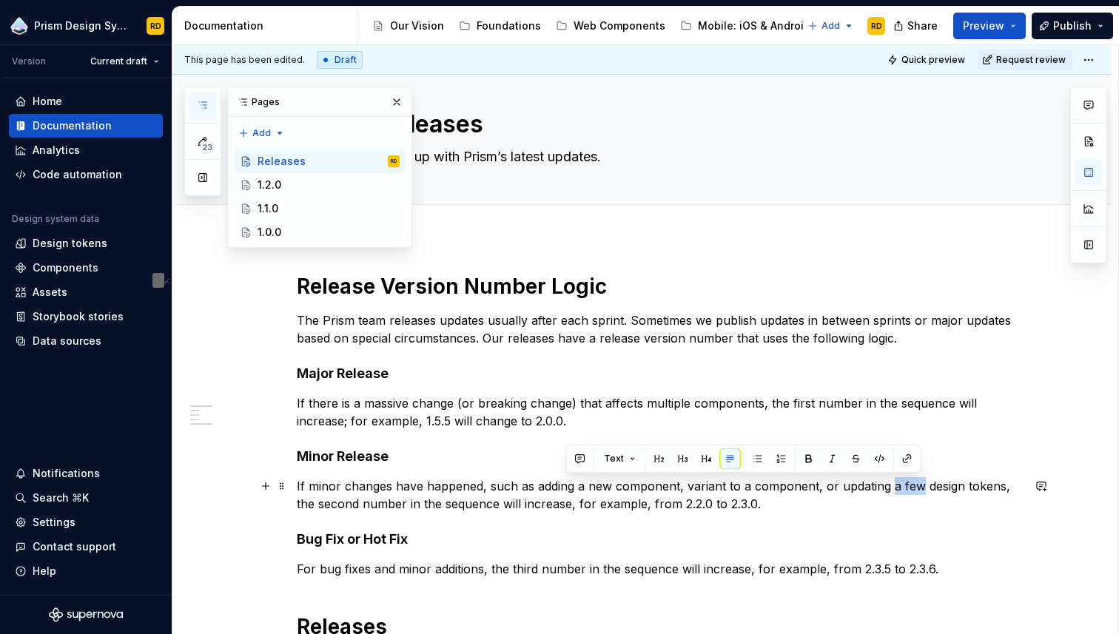
drag, startPoint x: 889, startPoint y: 488, endPoint x: 918, endPoint y: 490, distance: 29.7
click at [918, 490] on p "If minor changes have happened, such as adding a new component, variant to a co…" at bounding box center [659, 495] width 725 height 36
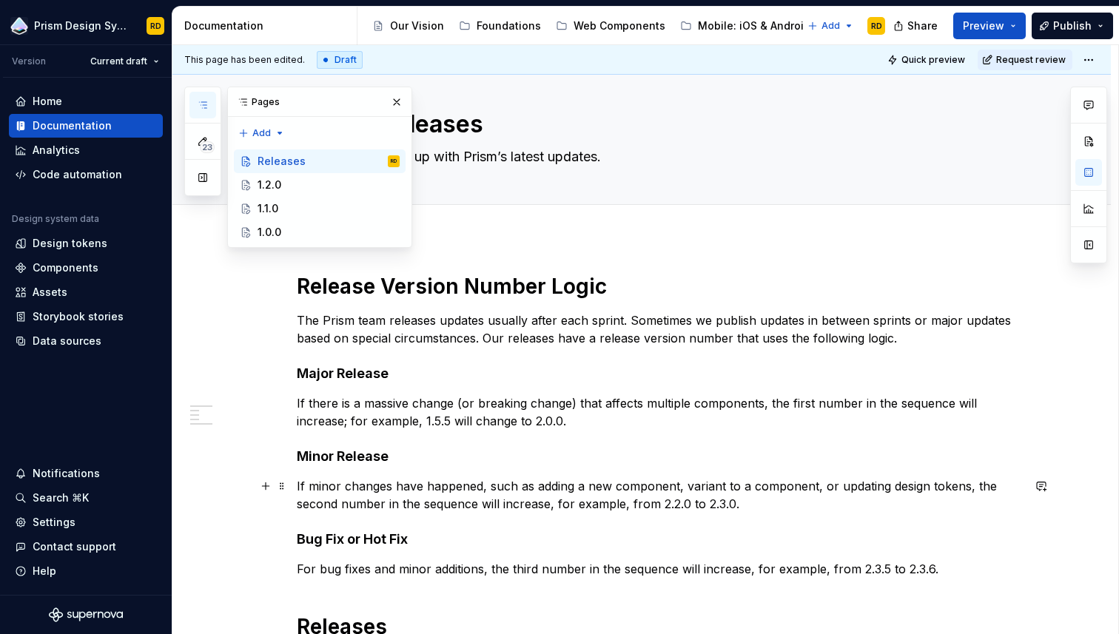
click at [810, 500] on p "If minor changes have happened, such as adding a new component, variant to a co…" at bounding box center [659, 495] width 725 height 36
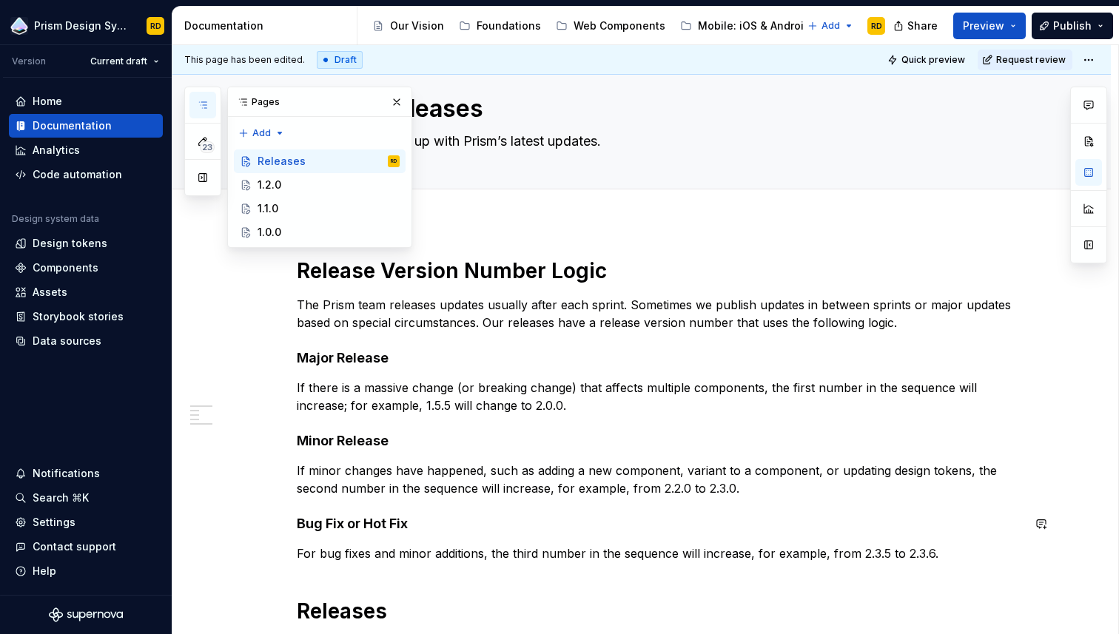
scroll to position [0, 0]
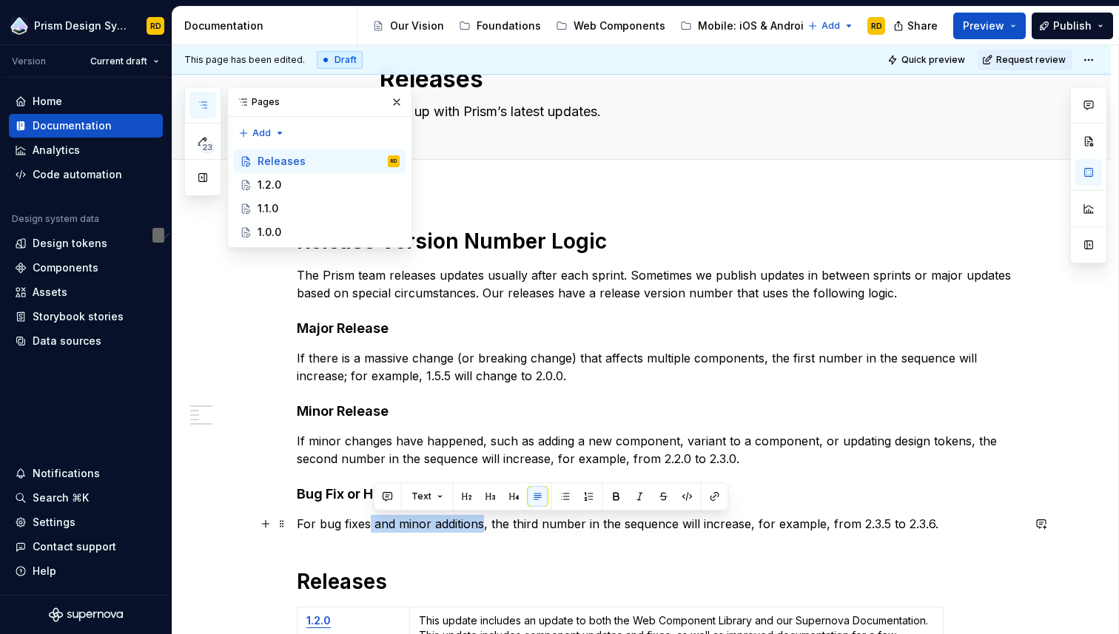
drag, startPoint x: 487, startPoint y: 525, endPoint x: 374, endPoint y: 526, distance: 112.5
click at [374, 526] on p "For bug fixes and minor additions, the third number in the sequence will increa…" at bounding box center [659, 524] width 725 height 18
click at [485, 524] on p "For bug fixes and minor additions, the third number in the sequence will increa…" at bounding box center [659, 524] width 725 height 18
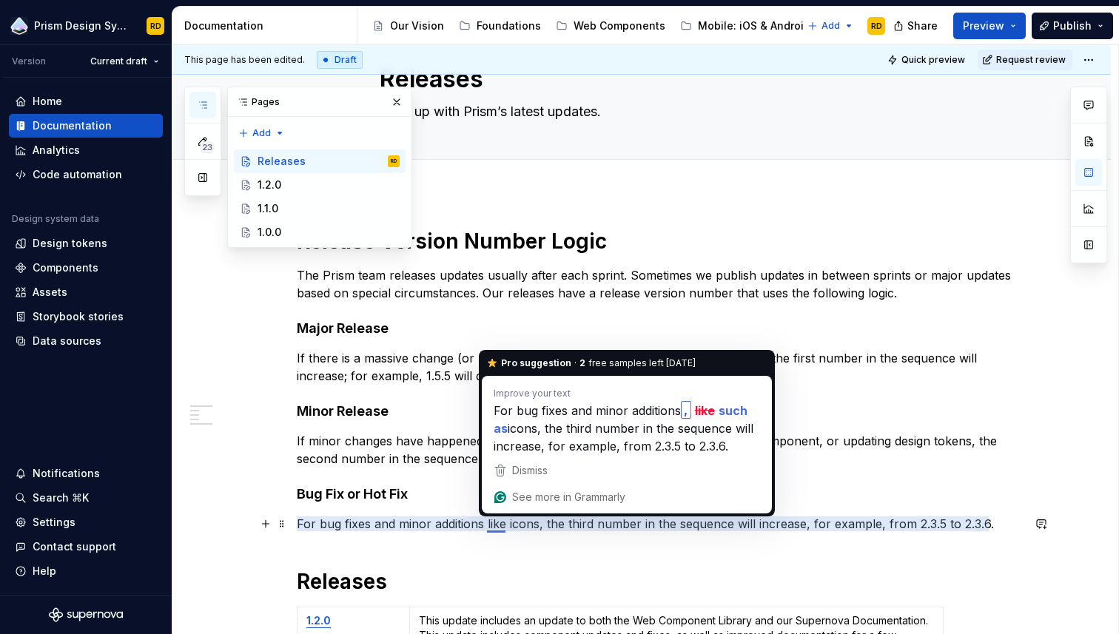
click at [493, 525] on p "For bug fixes and minor additions like icons, the third number in the sequence …" at bounding box center [659, 524] width 725 height 18
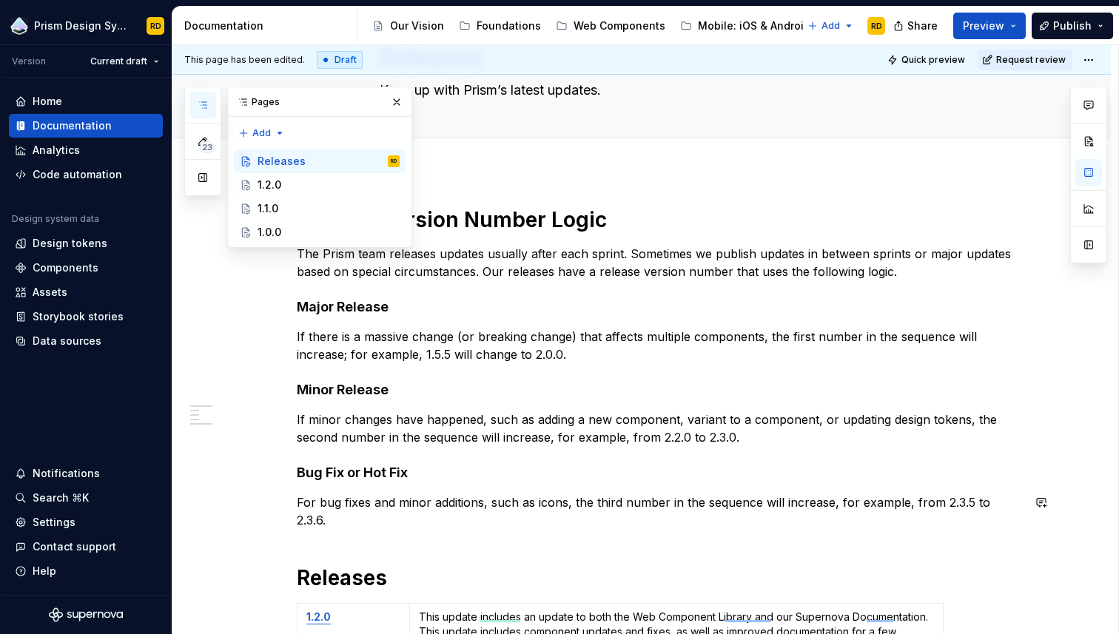
scroll to position [89, 0]
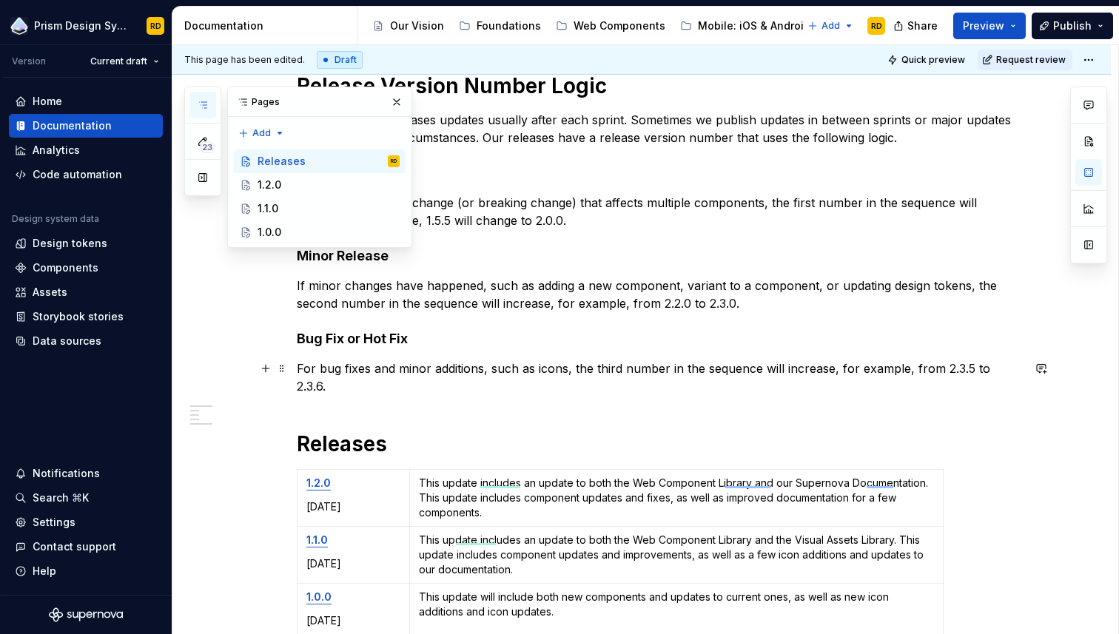
click at [864, 369] on p "For bug fixes and minor additions, such as icons, the third number in the seque…" at bounding box center [659, 378] width 725 height 36
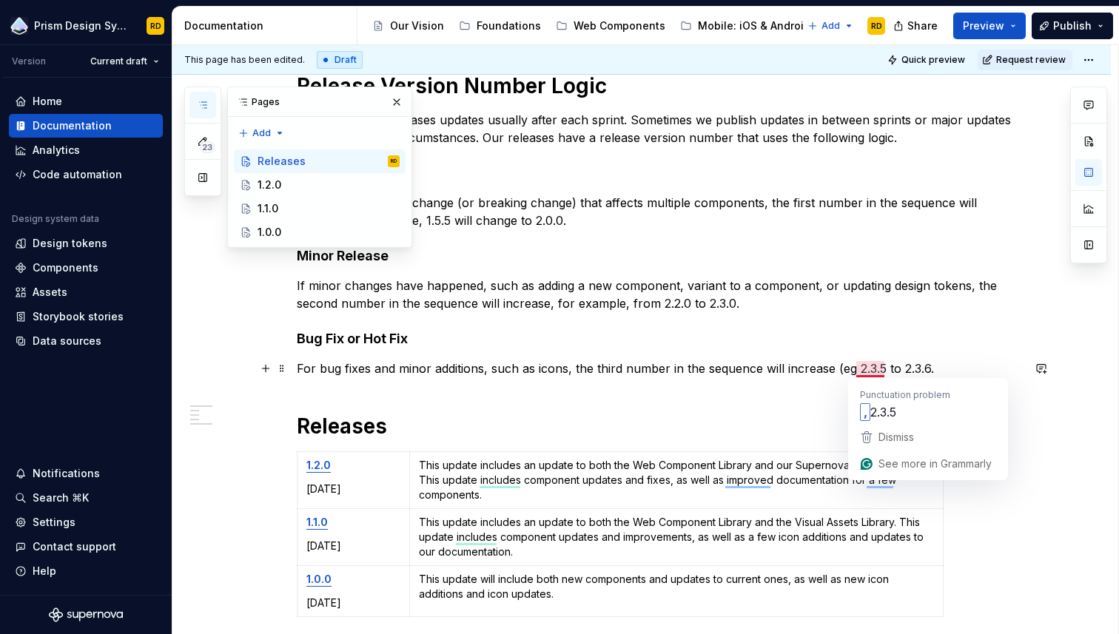
click at [873, 367] on p "For bug fixes and minor additions, such as icons, the third number in the seque…" at bounding box center [659, 369] width 725 height 18
click at [941, 370] on p "For bug fixes and minor additions, such as icons, the third number in the seque…" at bounding box center [659, 369] width 725 height 18
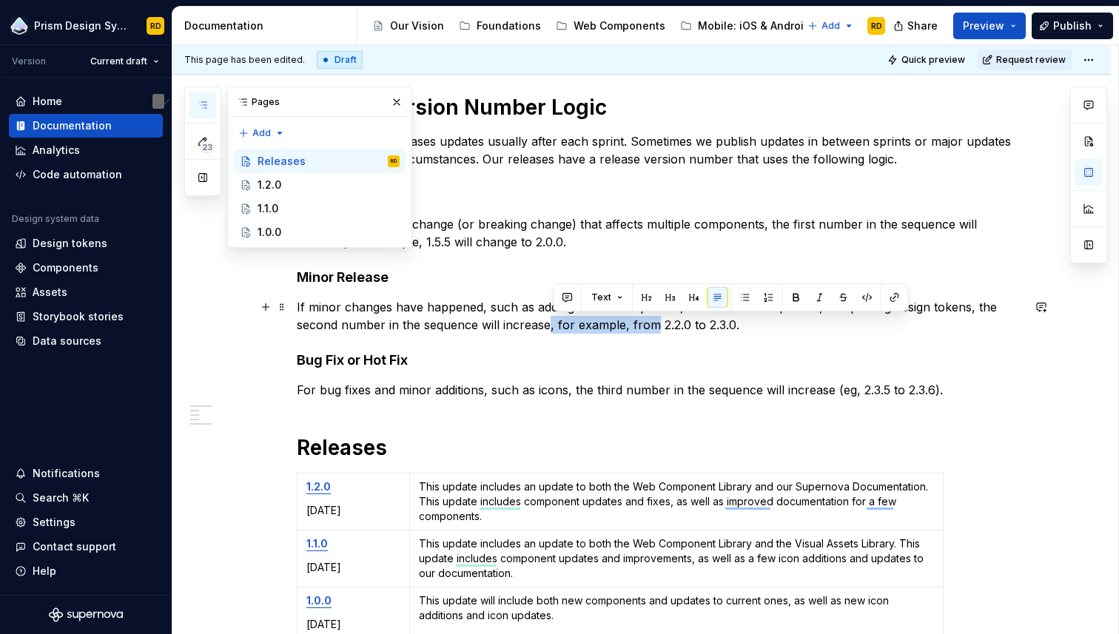
drag, startPoint x: 554, startPoint y: 327, endPoint x: 656, endPoint y: 328, distance: 102.9
click at [656, 328] on p "If minor changes have happened, such as adding a new component, variant to a co…" at bounding box center [659, 316] width 725 height 36
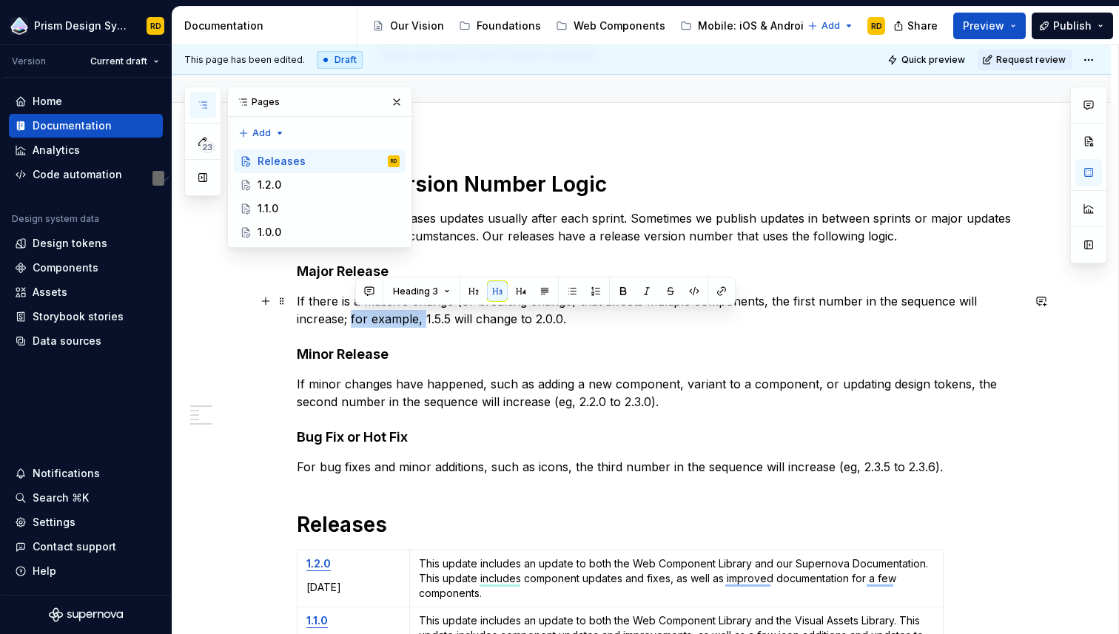
drag, startPoint x: 356, startPoint y: 319, endPoint x: 428, endPoint y: 320, distance: 72.5
click at [428, 320] on p "If there is a massive change (or breaking change) that affects multiple compone…" at bounding box center [659, 310] width 725 height 36
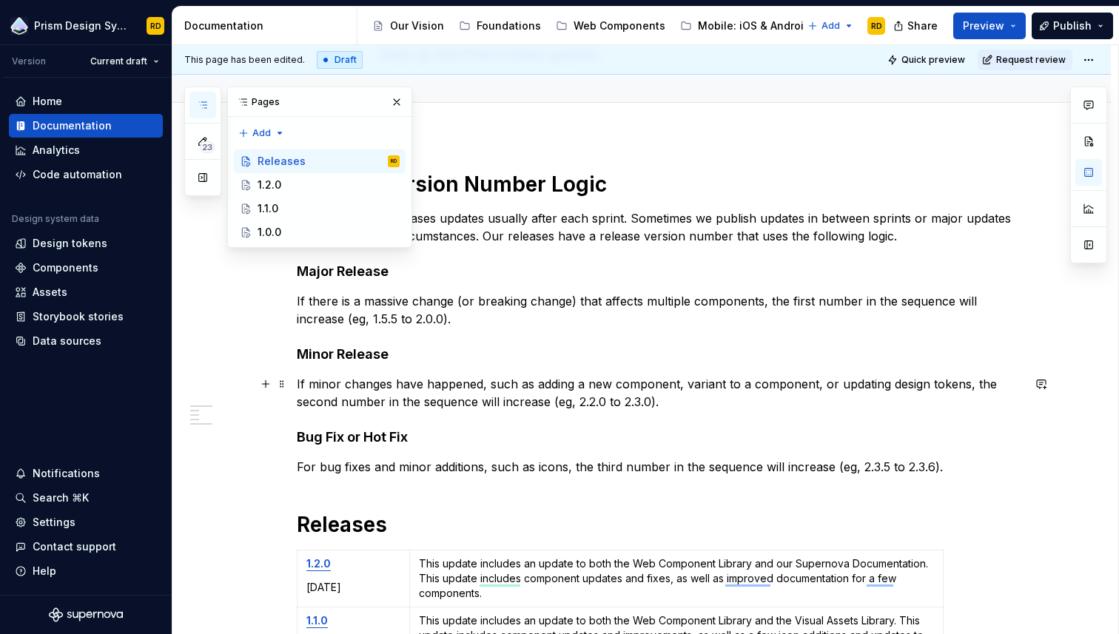
click at [528, 398] on p "If minor changes have happened, such as adding a new component, variant to a co…" at bounding box center [659, 393] width 725 height 36
click at [716, 380] on p "If minor changes have happened, such as adding a new component, variant to a co…" at bounding box center [659, 393] width 725 height 36
click at [689, 405] on p "If minor changes have happened, such as adding a new component, variant to a co…" at bounding box center [659, 393] width 725 height 36
drag, startPoint x: 656, startPoint y: 403, endPoint x: 583, endPoint y: 403, distance: 72.5
click at [583, 403] on p "If minor changes have happened, such as adding a new component, variant to a co…" at bounding box center [659, 393] width 725 height 36
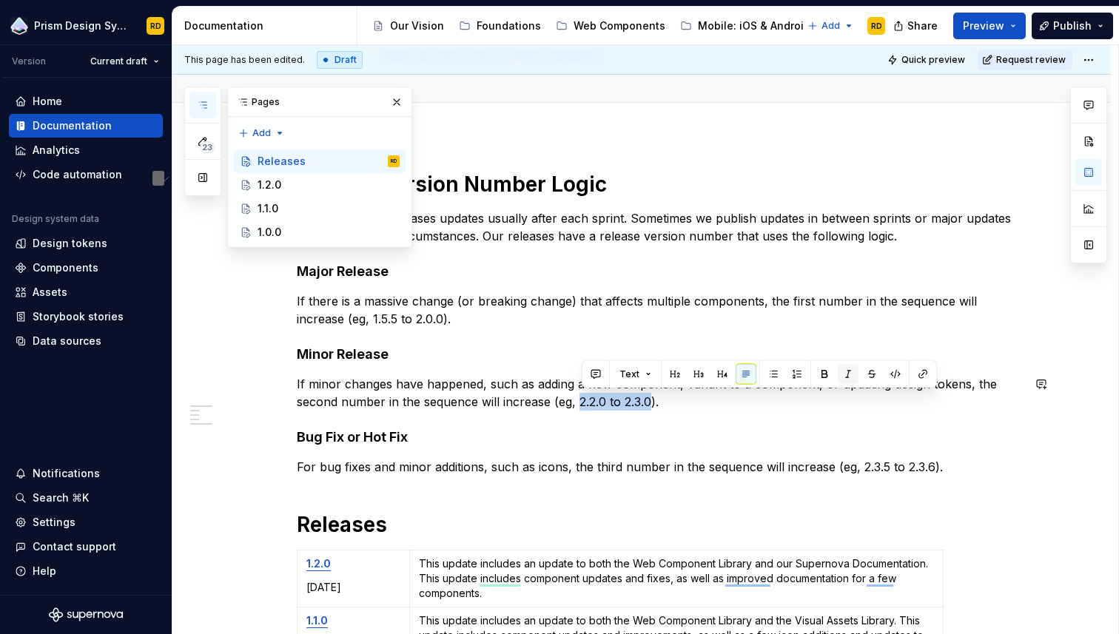
click at [847, 373] on button "button" at bounding box center [848, 374] width 21 height 21
click at [725, 412] on div "Release Version Number Logic The Prism team releases updates usually after each…" at bounding box center [659, 477] width 725 height 613
drag, startPoint x: 656, startPoint y: 402, endPoint x: 564, endPoint y: 406, distance: 92.6
click at [564, 406] on p "If minor changes have happened, such as adding a new component, variant to a co…" at bounding box center [659, 393] width 725 height 36
click at [827, 373] on button "button" at bounding box center [827, 374] width 21 height 21
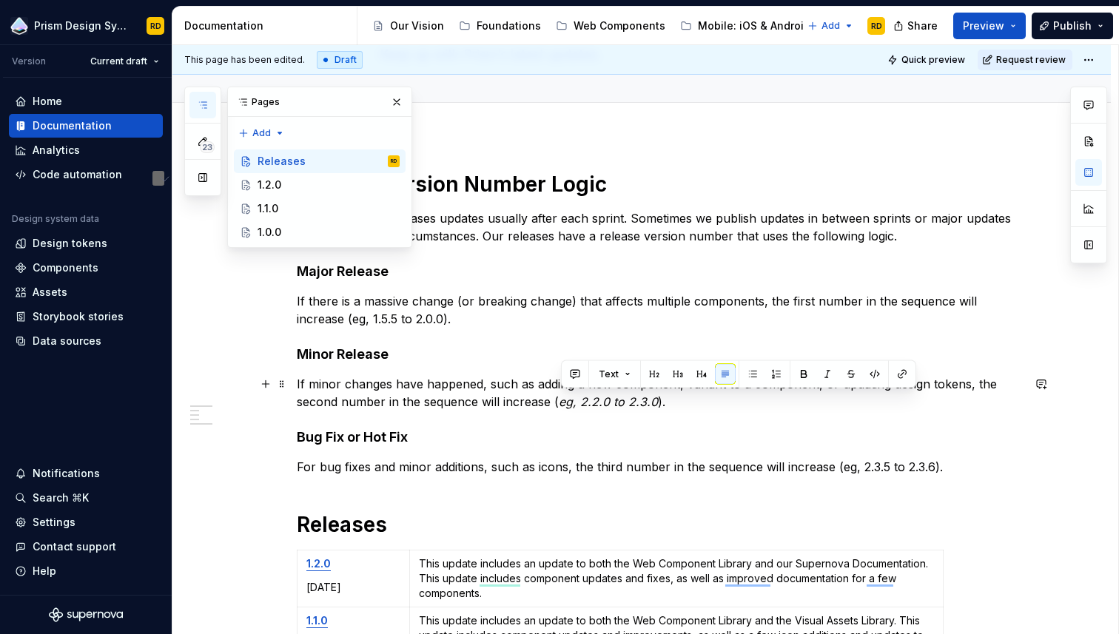
click at [723, 405] on p "If minor changes have happened, such as adding a new component, variant to a co…" at bounding box center [659, 393] width 725 height 36
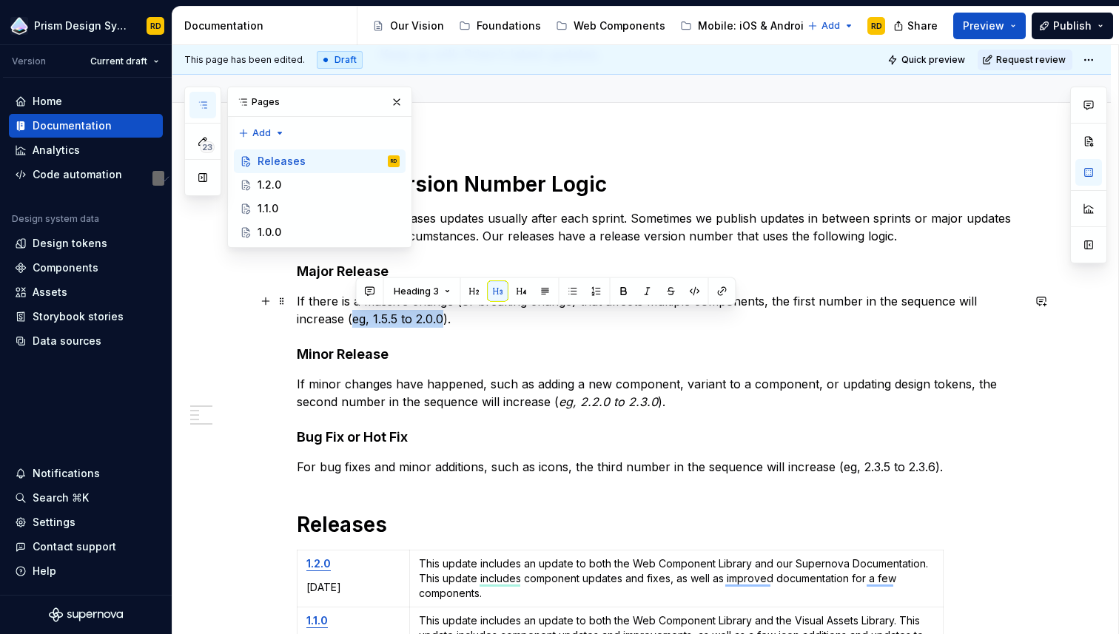
drag, startPoint x: 446, startPoint y: 320, endPoint x: 357, endPoint y: 320, distance: 88.8
click at [357, 320] on p "If there is a massive change (or breaking change) that affects multiple compone…" at bounding box center [659, 310] width 725 height 36
click at [640, 292] on button "button" at bounding box center [647, 291] width 21 height 21
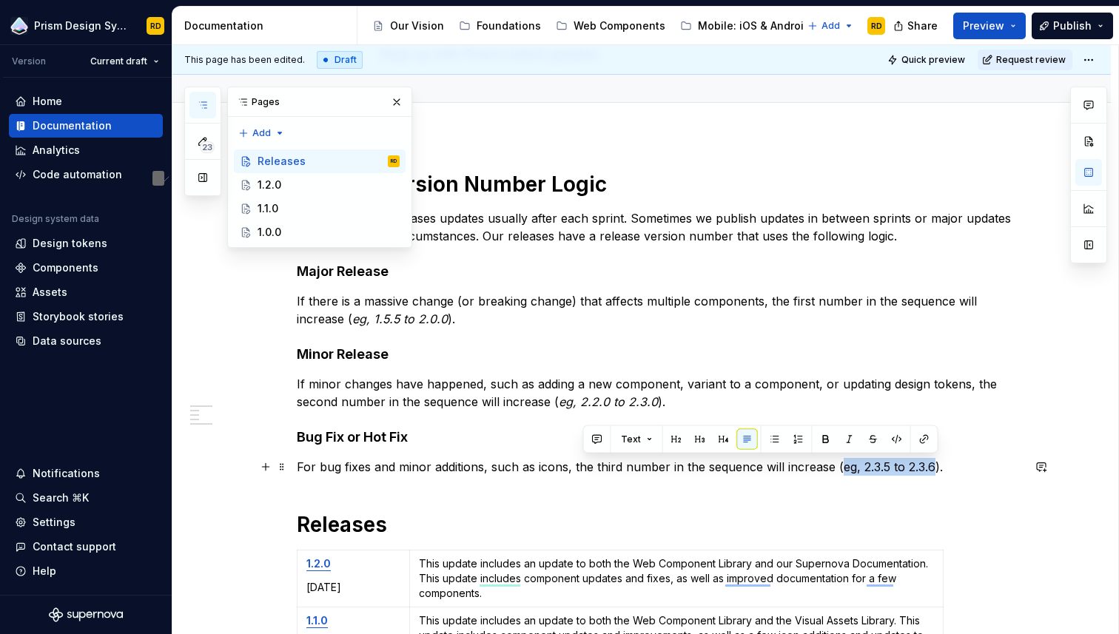
drag, startPoint x: 936, startPoint y: 465, endPoint x: 842, endPoint y: 466, distance: 94.0
click at [842, 466] on p "For bug fixes and minor additions, such as icons, the third number in the seque…" at bounding box center [659, 467] width 725 height 18
click at [841, 443] on button "button" at bounding box center [849, 439] width 21 height 21
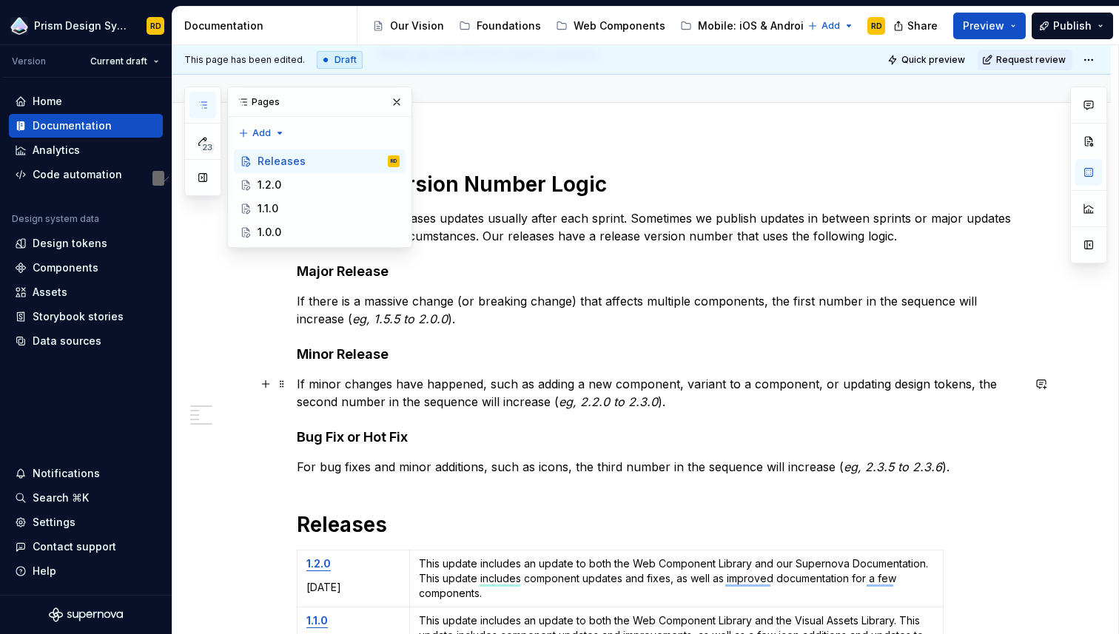
click at [787, 395] on p "If minor changes have happened, such as adding a new component, variant to a co…" at bounding box center [659, 393] width 725 height 36
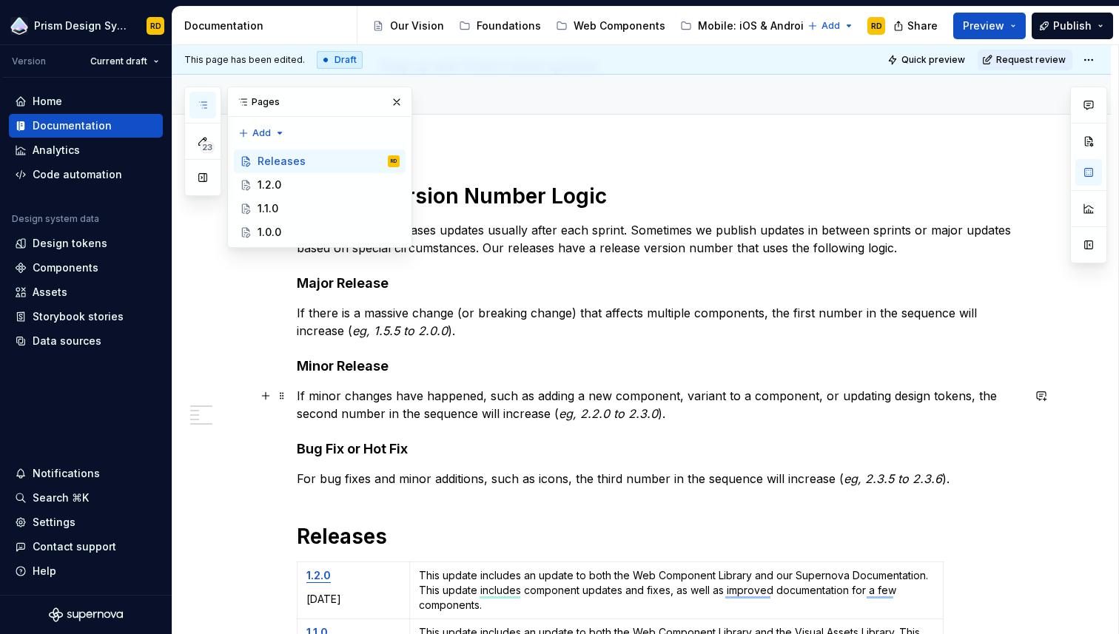
click at [587, 413] on em "eg, 2.2.0 to 2.3.0" at bounding box center [608, 413] width 99 height 15
click at [868, 481] on em "eg, 2.3.5 to 2.3.6" at bounding box center [893, 478] width 98 height 15
click at [953, 482] on p "For bug fixes and minor additions, such as icons, the third number in the seque…" at bounding box center [659, 479] width 725 height 18
click at [399, 329] on em "eg, 1.5.5 to 2.0.0" at bounding box center [399, 330] width 95 height 15
click at [608, 413] on em "eg, 1.5.5 to 1.6.0" at bounding box center [605, 413] width 93 height 15
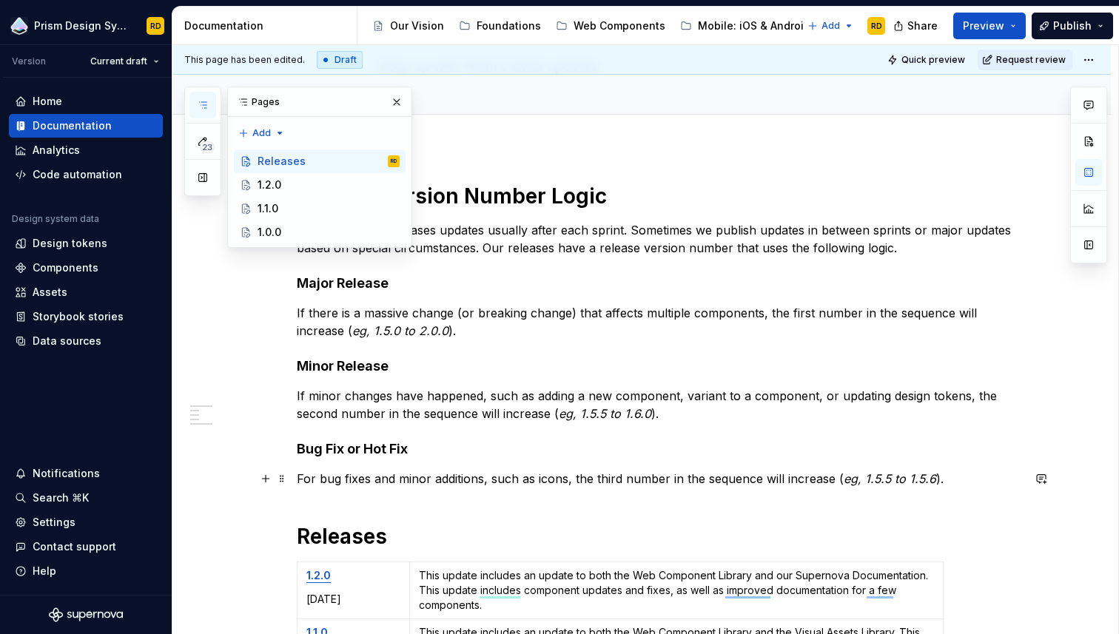
click at [888, 479] on em "eg, 1.5.5 to 1.5.6" at bounding box center [890, 478] width 93 height 15
click at [811, 393] on p "If minor changes have happened, such as adding a new component, variant to a co…" at bounding box center [659, 405] width 725 height 36
click at [606, 414] on em "eg, 1.5.5 to 1.6.0" at bounding box center [605, 413] width 93 height 15
click at [668, 414] on p "If minor changes have happened, such as adding a new component, variant to a co…" at bounding box center [659, 405] width 725 height 36
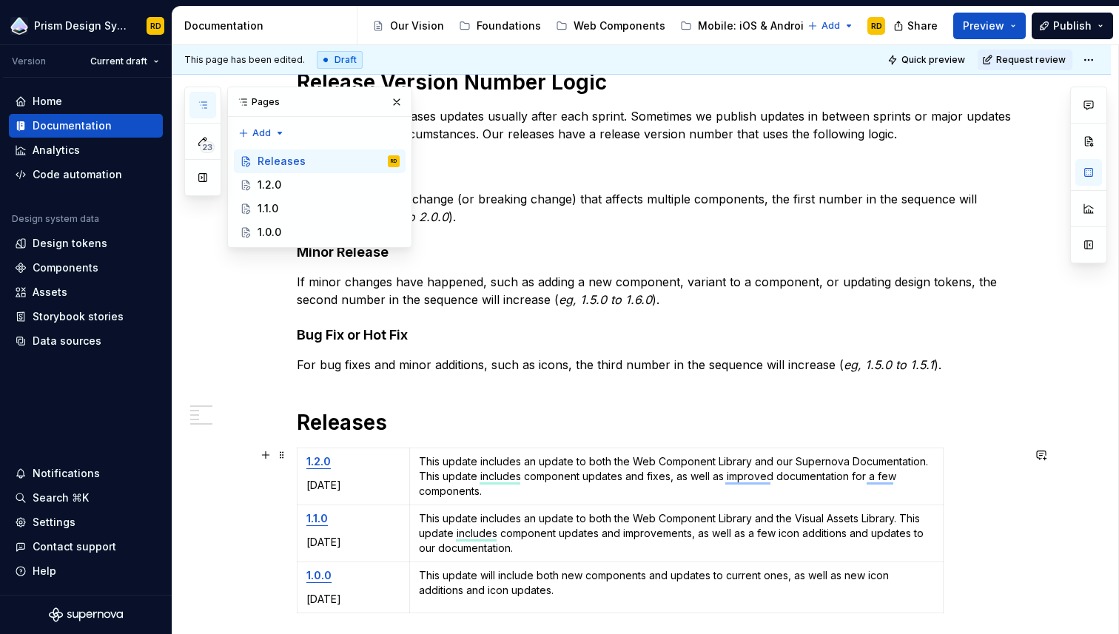
scroll to position [218, 0]
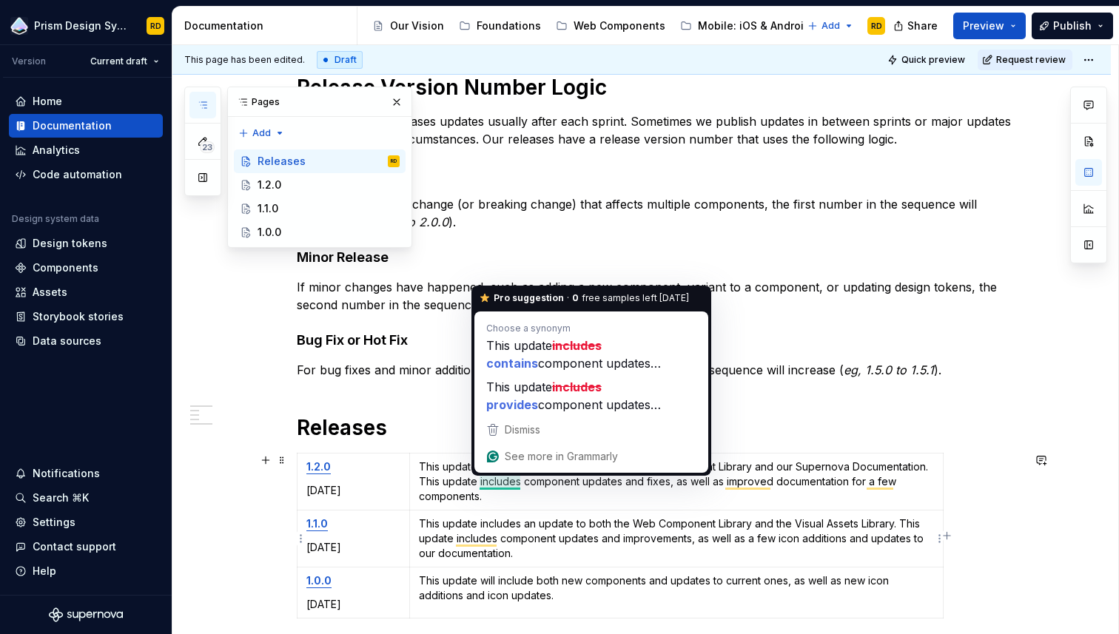
click at [689, 530] on p "This update includes an update to both the Web Component Library and the Visual…" at bounding box center [676, 539] width 515 height 44
click at [585, 538] on p "This update includes an update to both the Web Component Library and the Visual…" at bounding box center [676, 539] width 515 height 44
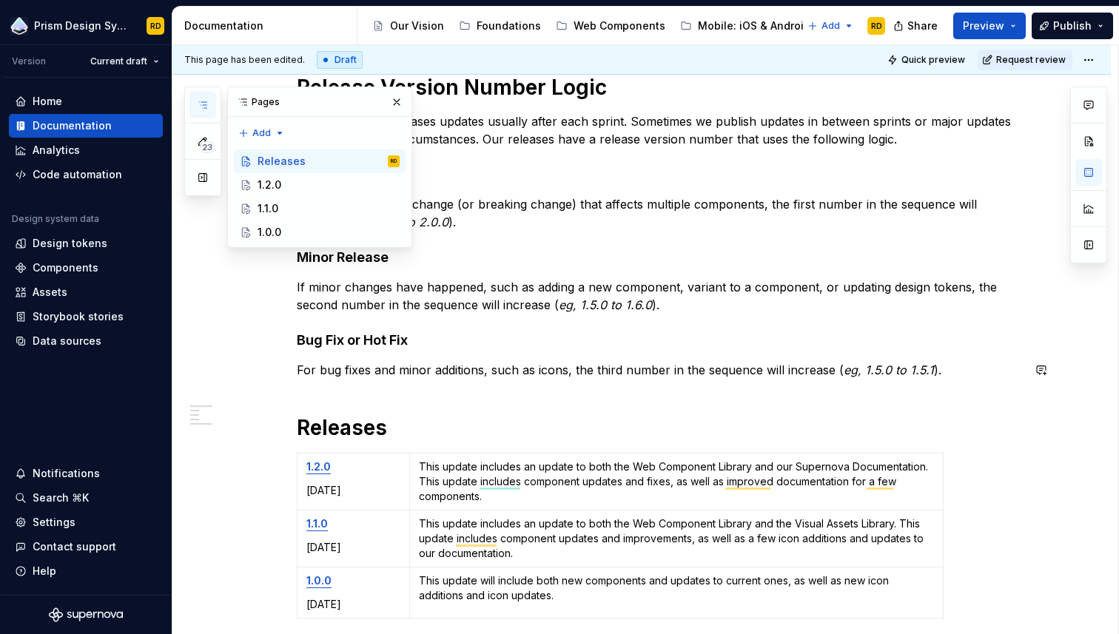
click at [613, 432] on h1 "Releases" at bounding box center [659, 427] width 725 height 27
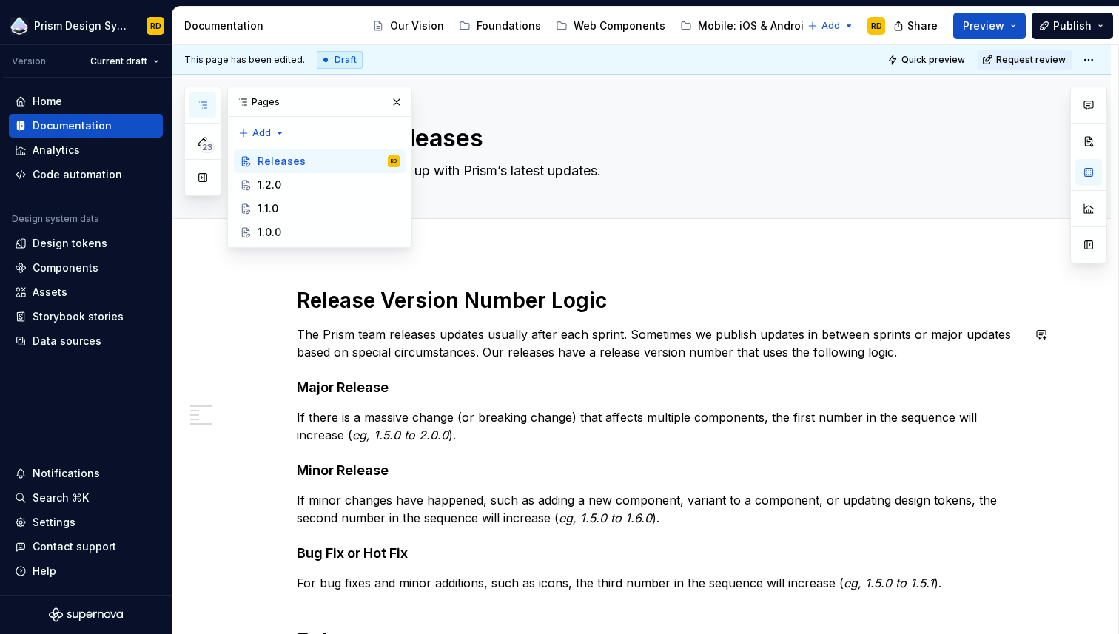
scroll to position [0, 0]
click at [397, 101] on button "button" at bounding box center [396, 102] width 21 height 21
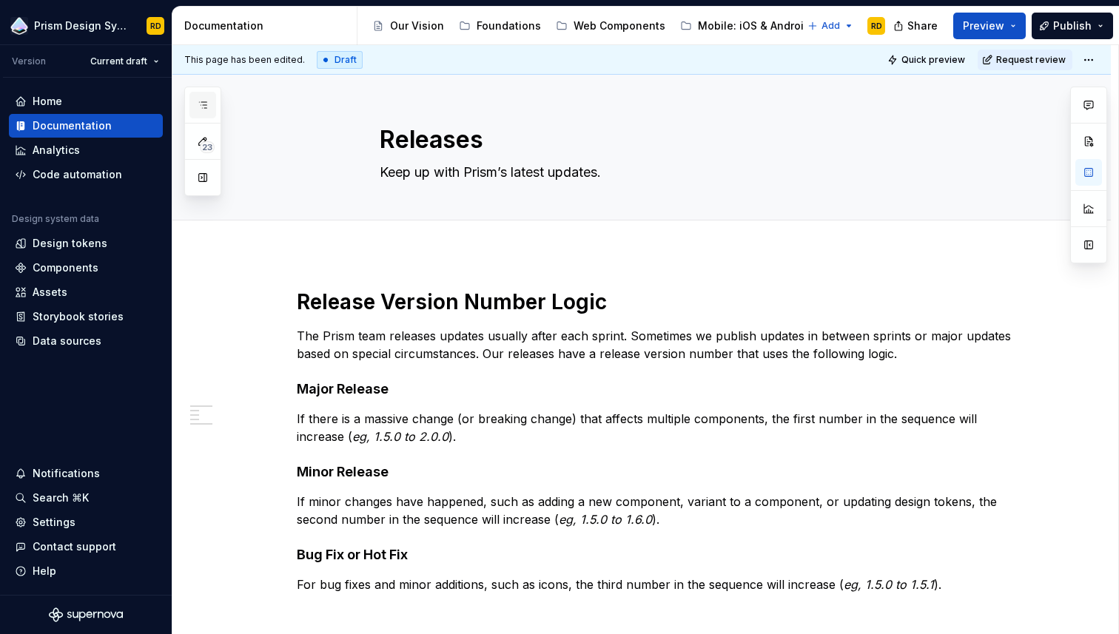
click at [201, 103] on icon "button" at bounding box center [203, 105] width 12 height 12
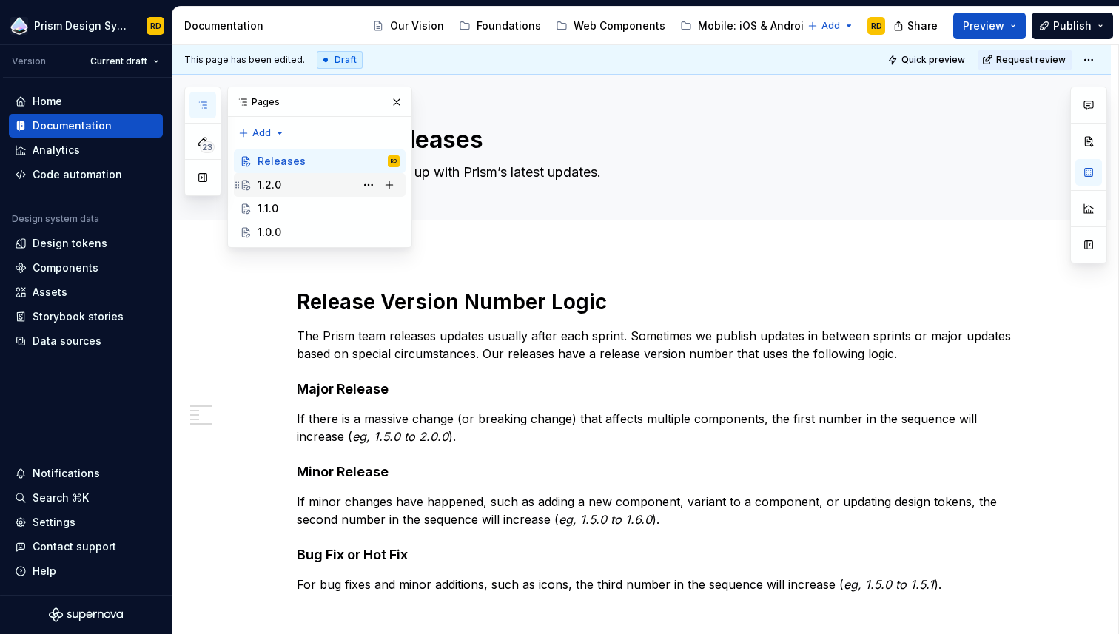
click at [277, 187] on div "1.2.0" at bounding box center [270, 185] width 24 height 15
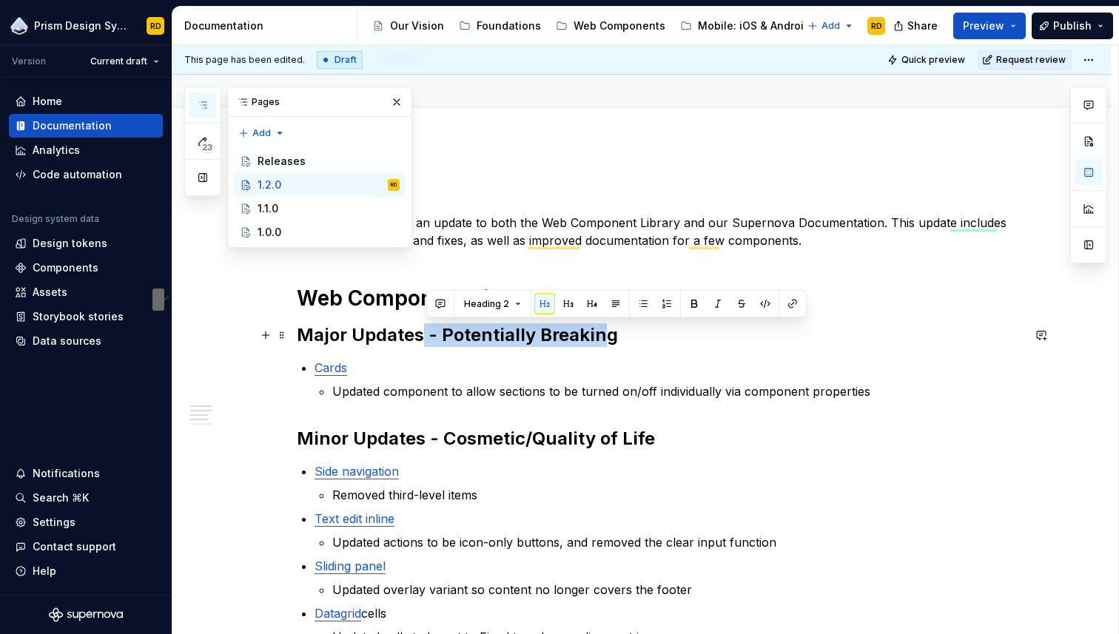
scroll to position [113, 0]
drag, startPoint x: 426, startPoint y: 337, endPoint x: 612, endPoint y: 341, distance: 186.5
click at [612, 341] on h2 "Major Updates - Potentially Breaking" at bounding box center [659, 335] width 725 height 24
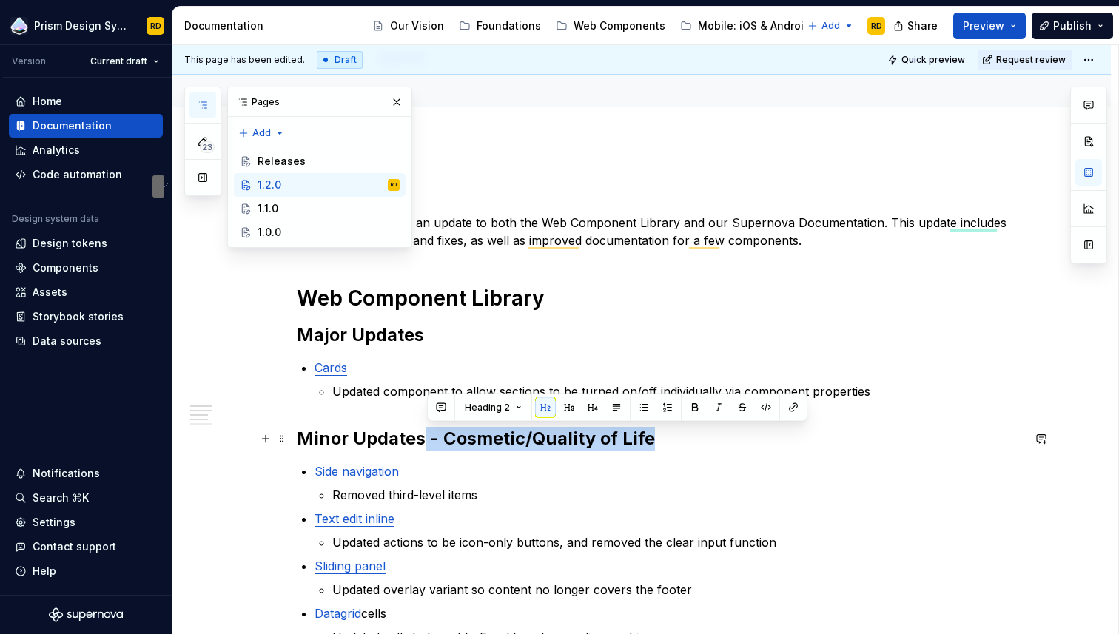
drag, startPoint x: 425, startPoint y: 440, endPoint x: 651, endPoint y: 446, distance: 226.6
click at [651, 446] on h2 "Minor Updates - Cosmetic/Quality of Life" at bounding box center [659, 439] width 725 height 24
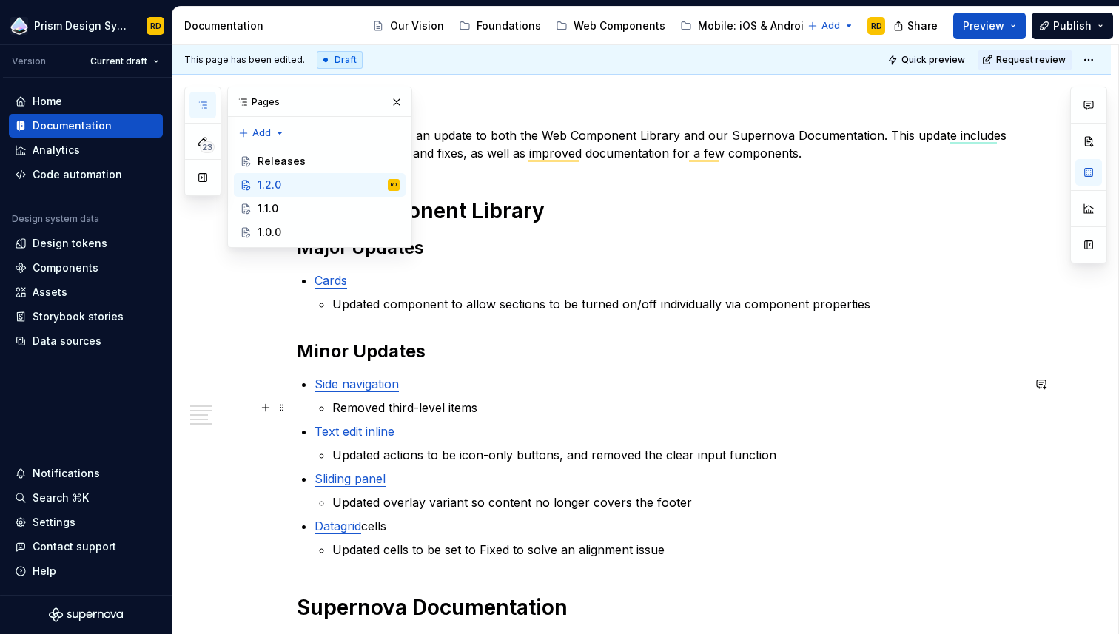
scroll to position [217, 0]
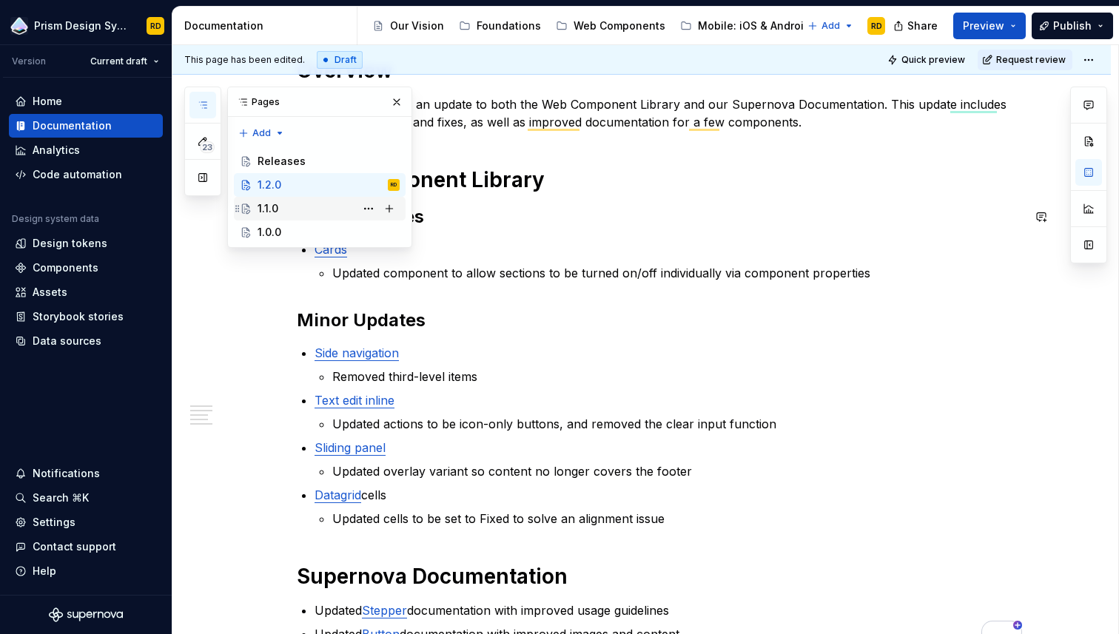
click at [272, 212] on div "1.1.0" at bounding box center [268, 208] width 21 height 15
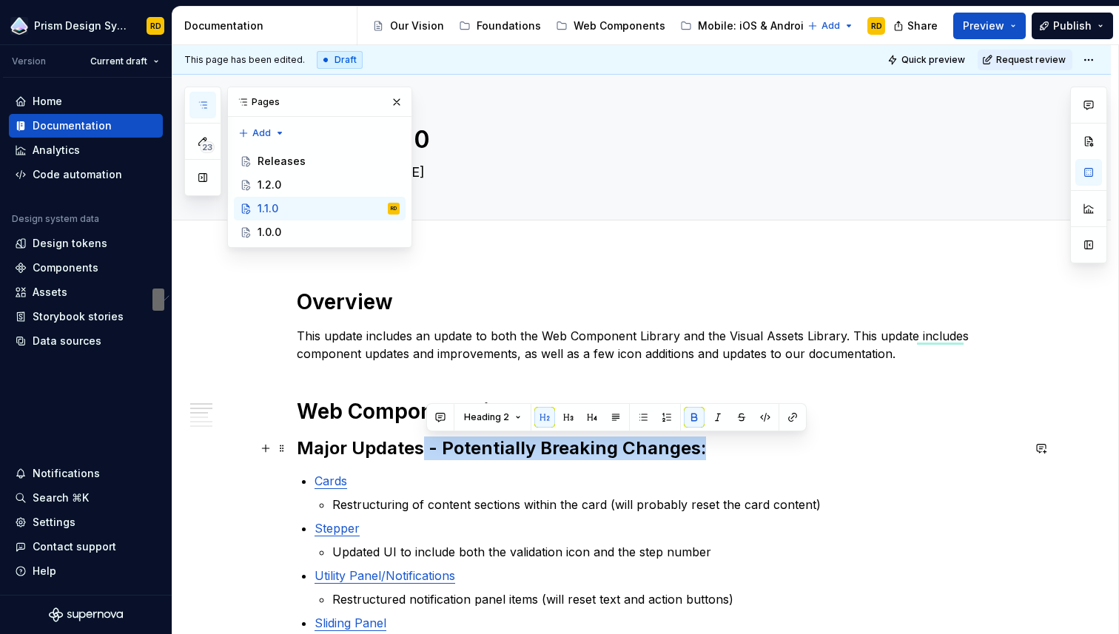
drag, startPoint x: 425, startPoint y: 449, endPoint x: 700, endPoint y: 454, distance: 275.3
click at [700, 454] on strong "Major Updates - Potentially Breaking Changes:" at bounding box center [501, 447] width 409 height 21
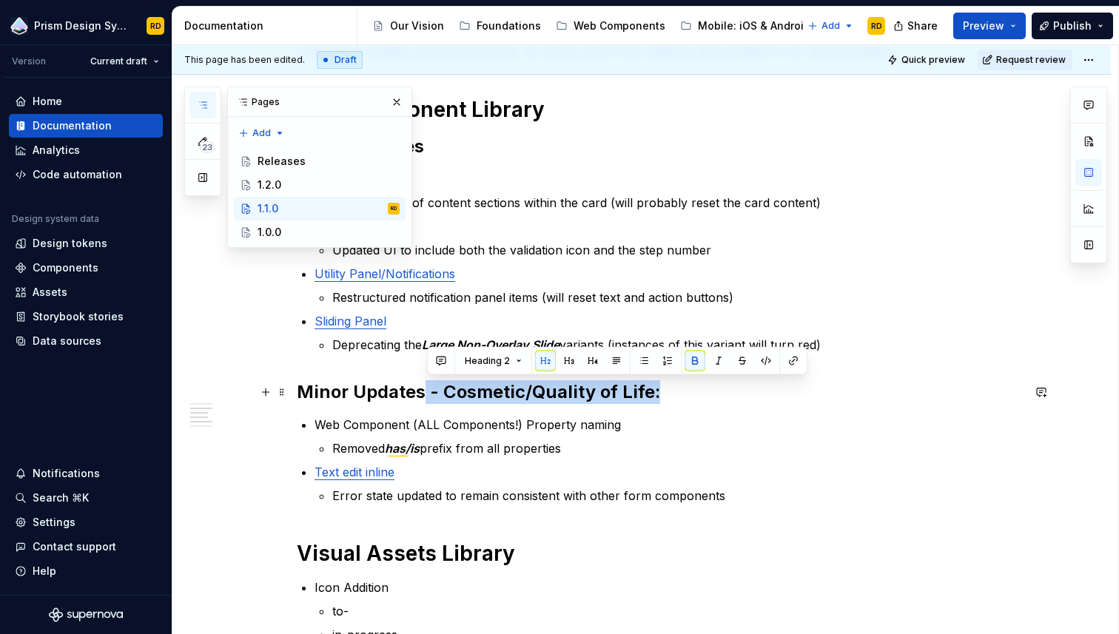
drag, startPoint x: 425, startPoint y: 393, endPoint x: 658, endPoint y: 396, distance: 233.1
click at [658, 396] on strong "Minor Updates - Cosmetic/Quality of Life:" at bounding box center [478, 391] width 363 height 21
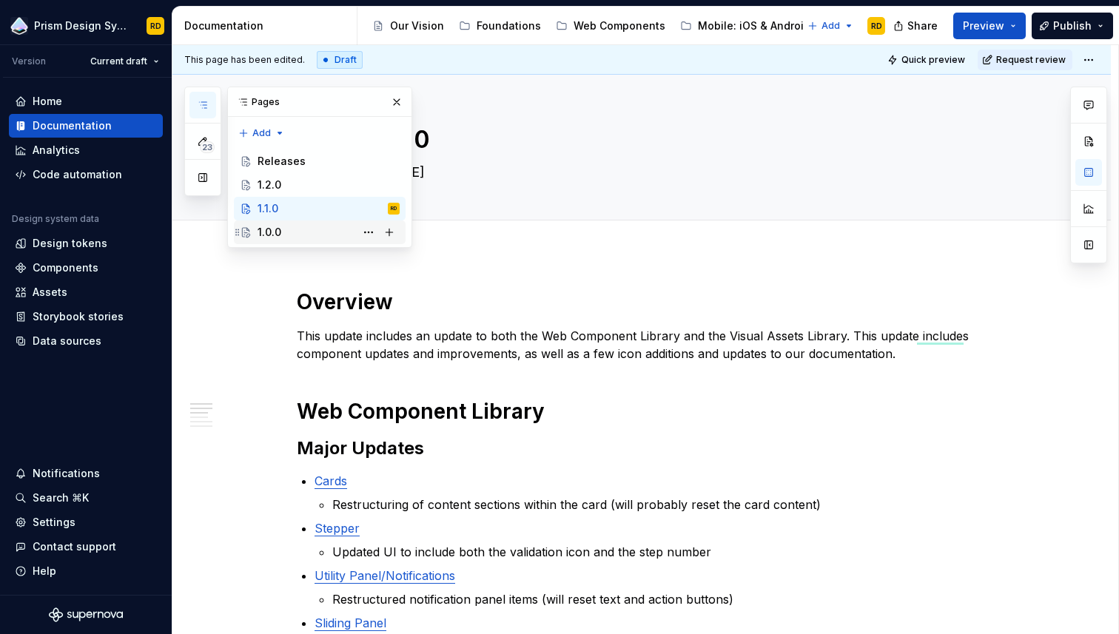
click at [306, 232] on div "1.0.0" at bounding box center [329, 232] width 142 height 21
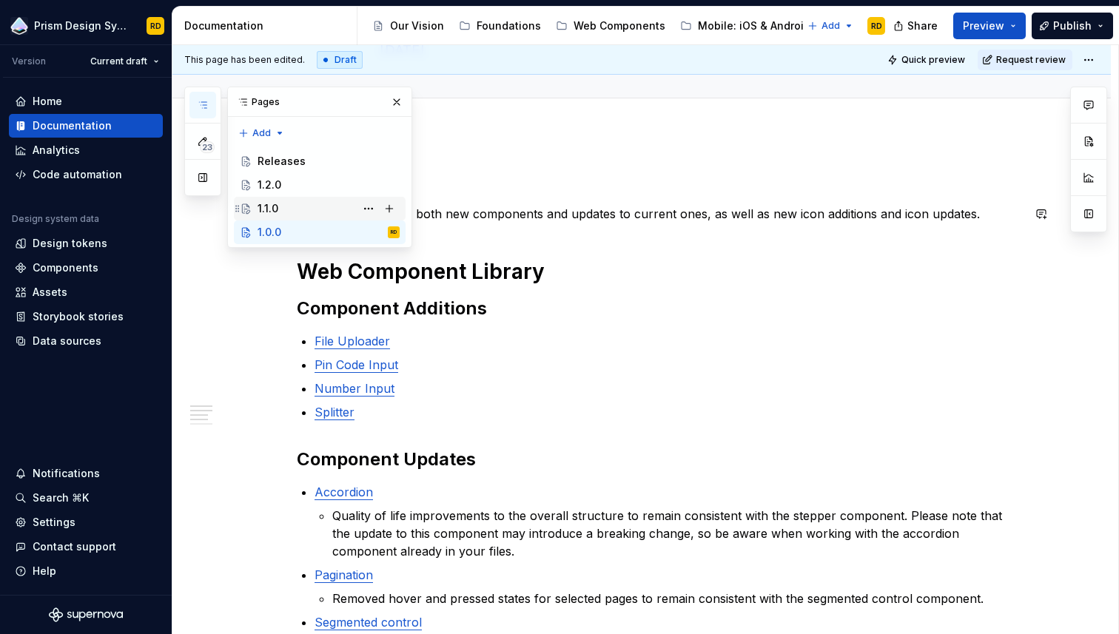
click at [324, 204] on div "1.1.0" at bounding box center [329, 208] width 142 height 21
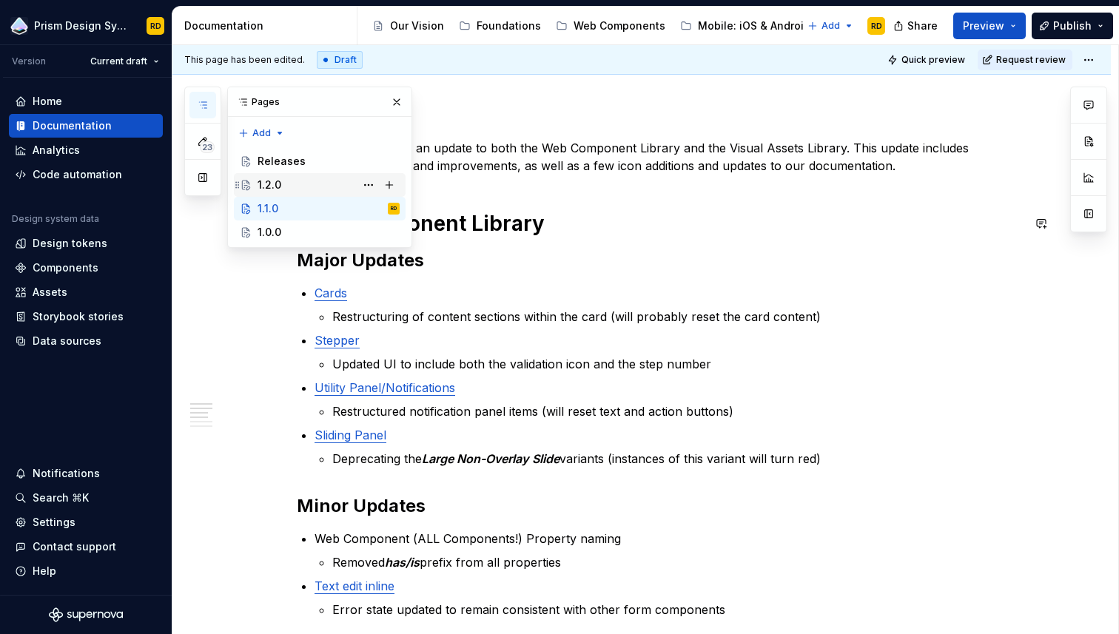
click at [272, 189] on div "1.2.0" at bounding box center [270, 185] width 24 height 15
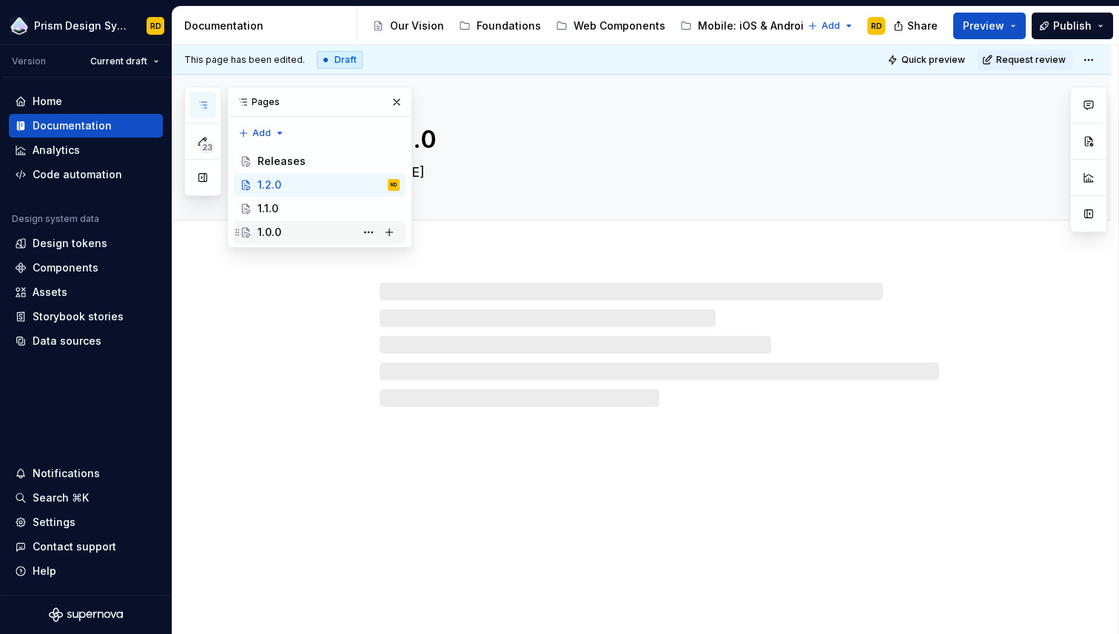
click at [294, 232] on div "1.0.0" at bounding box center [329, 232] width 142 height 21
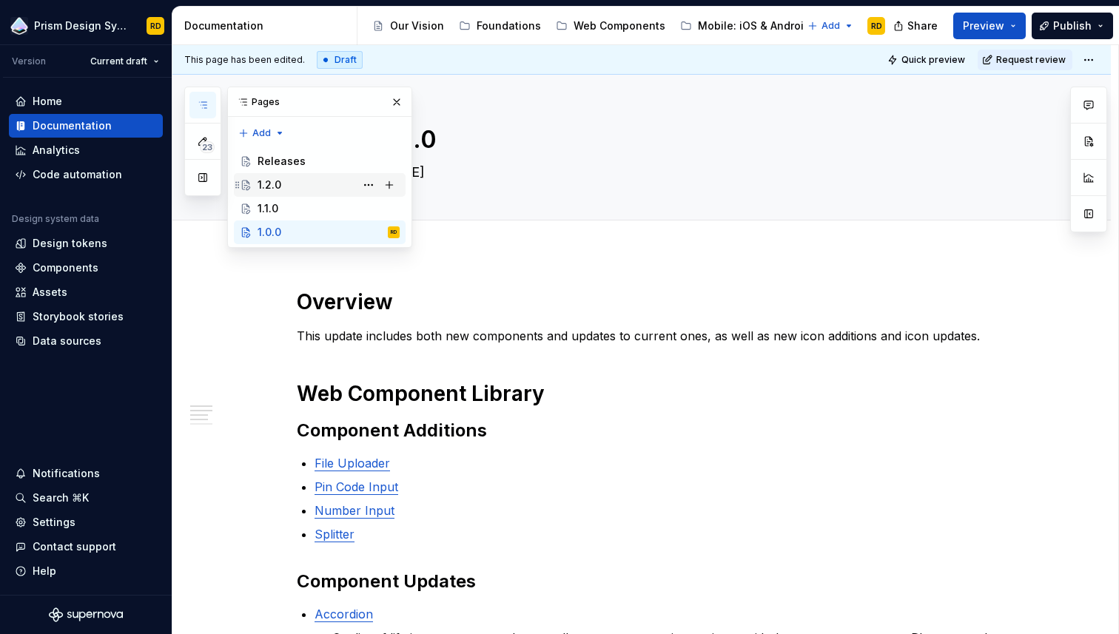
click at [292, 184] on div "1.2.0" at bounding box center [329, 185] width 142 height 21
click at [278, 162] on div "Releases" at bounding box center [282, 161] width 48 height 15
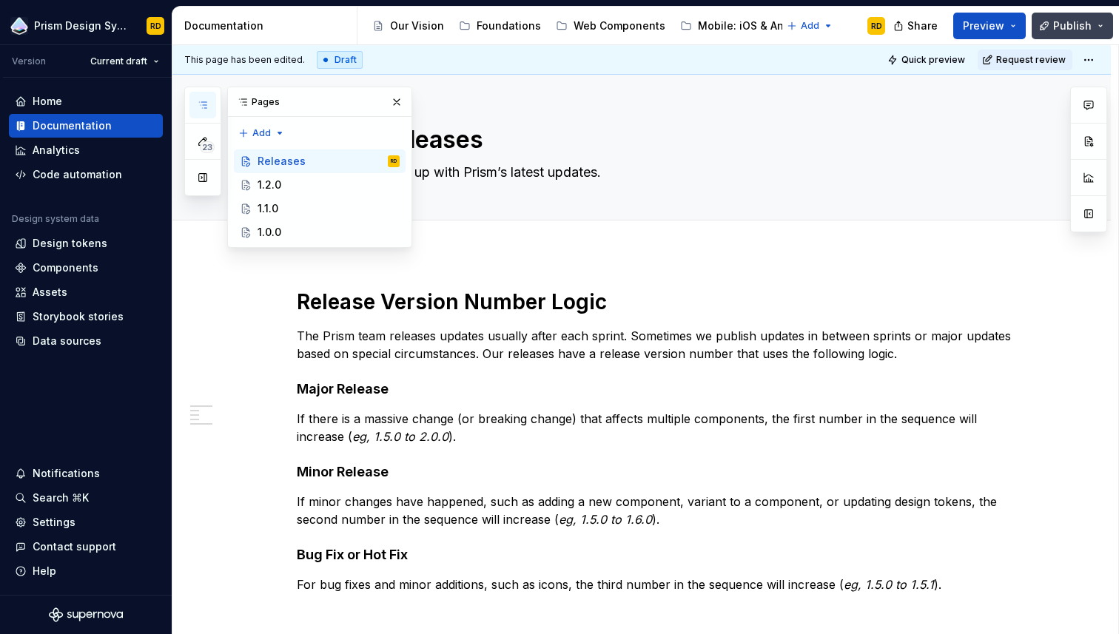
type textarea "*"
